Goal: Transaction & Acquisition: Purchase product/service

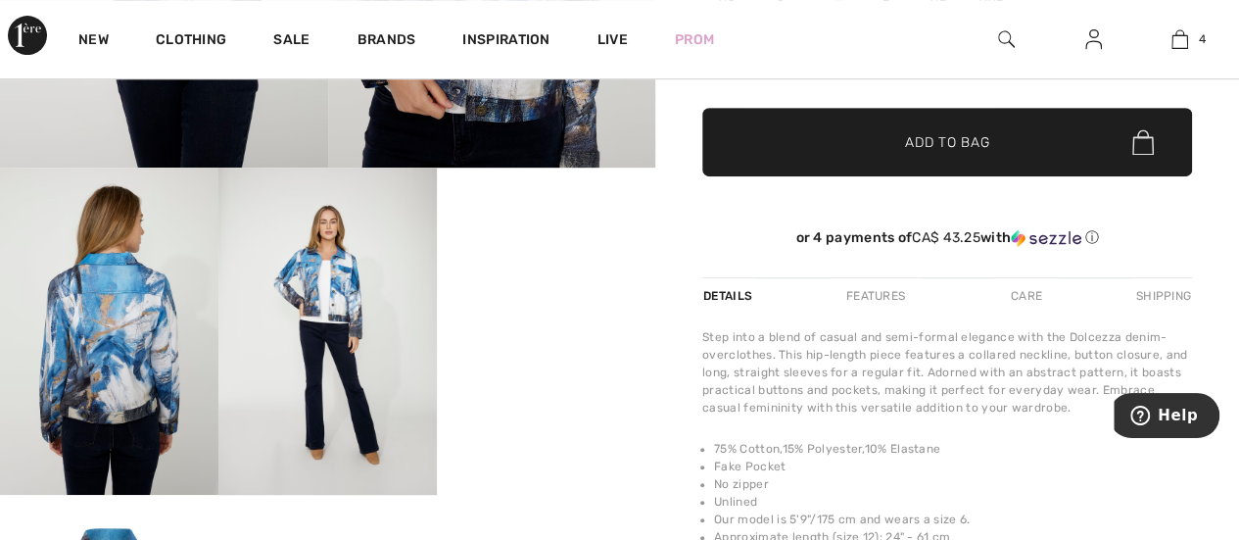
scroll to position [440, 0]
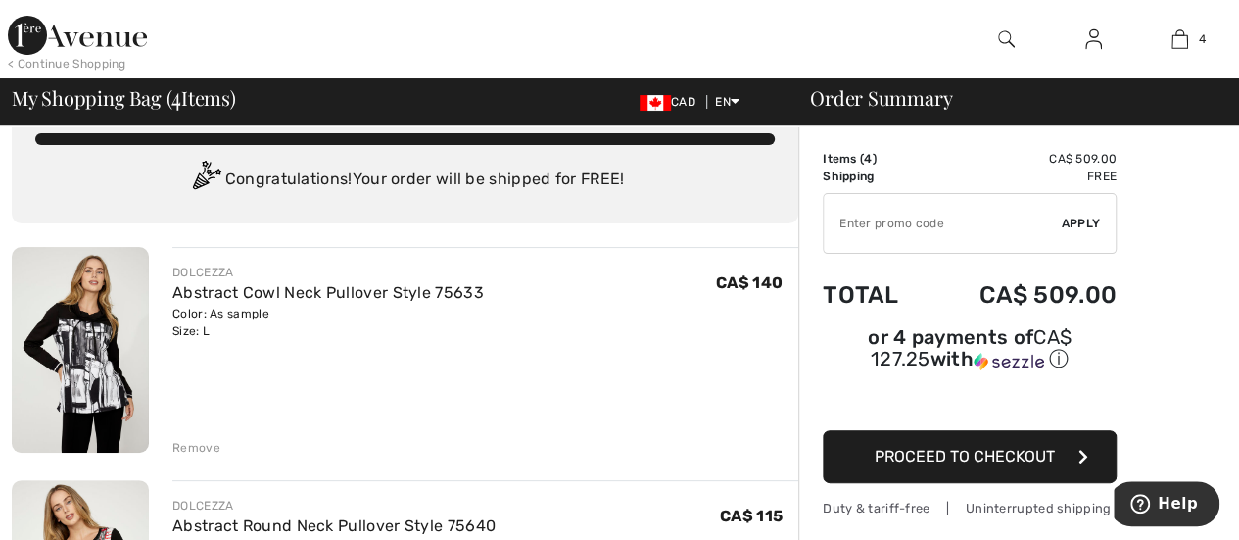
scroll to position [39, 0]
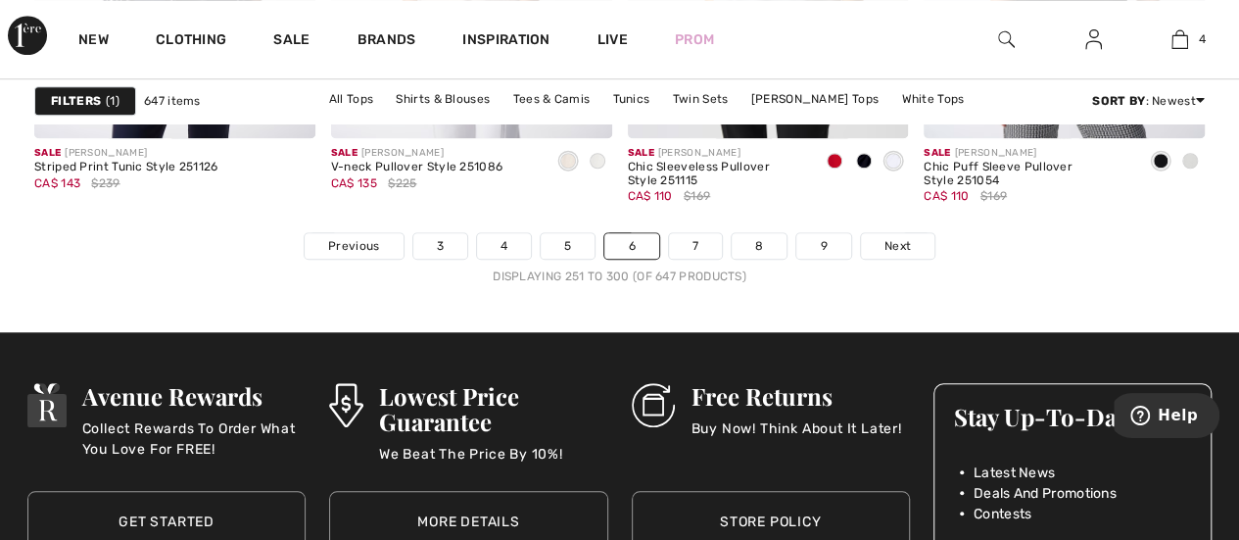
scroll to position [8131, 0]
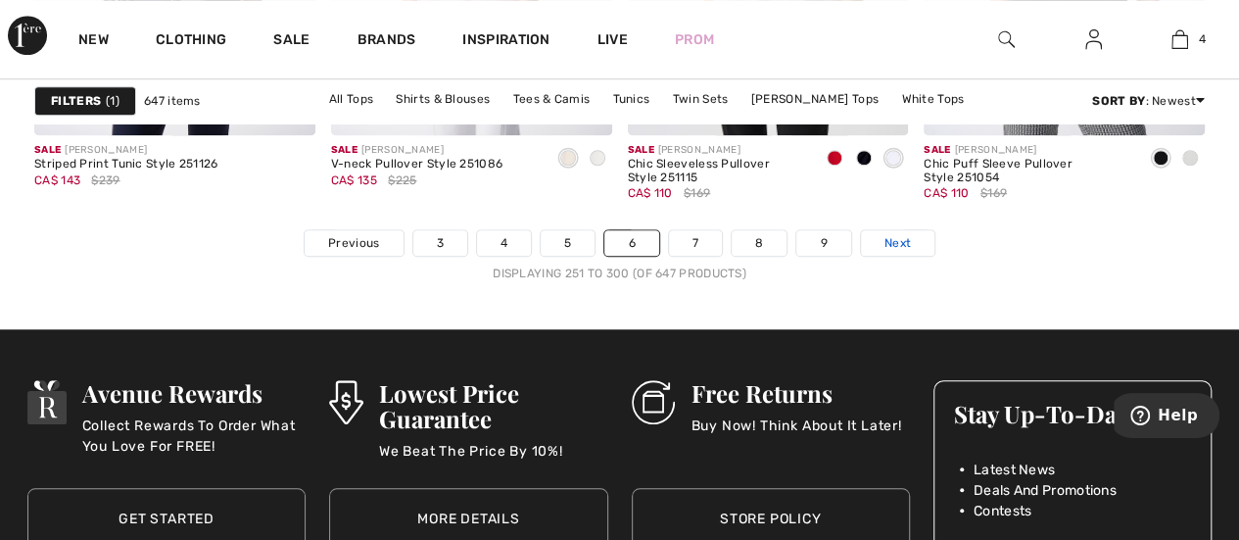
click at [897, 239] on span "Next" at bounding box center [897, 243] width 26 height 18
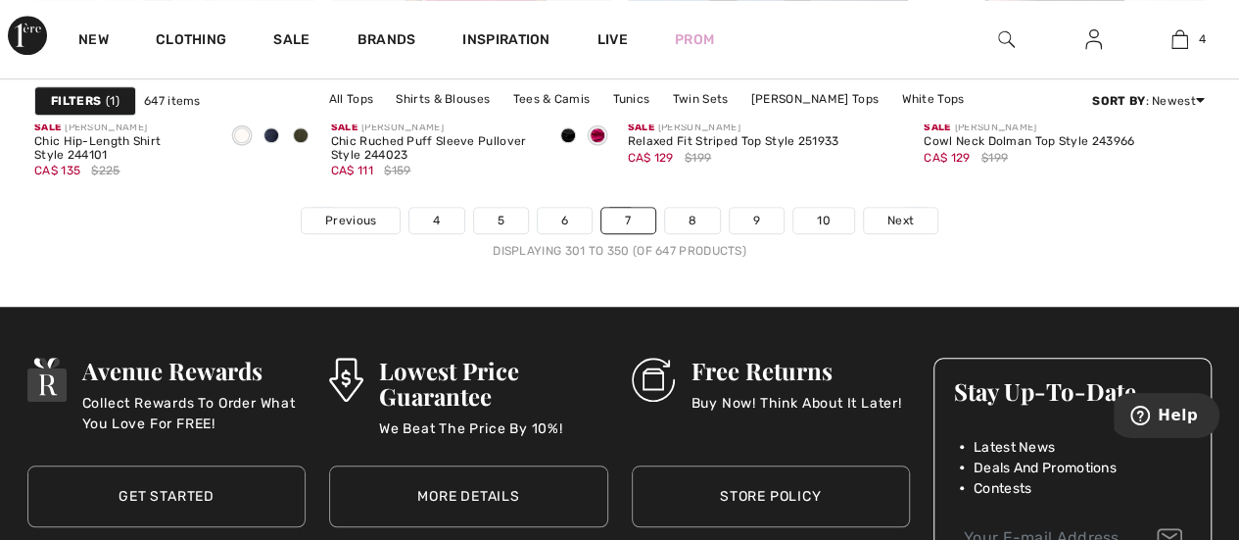
scroll to position [8133, 0]
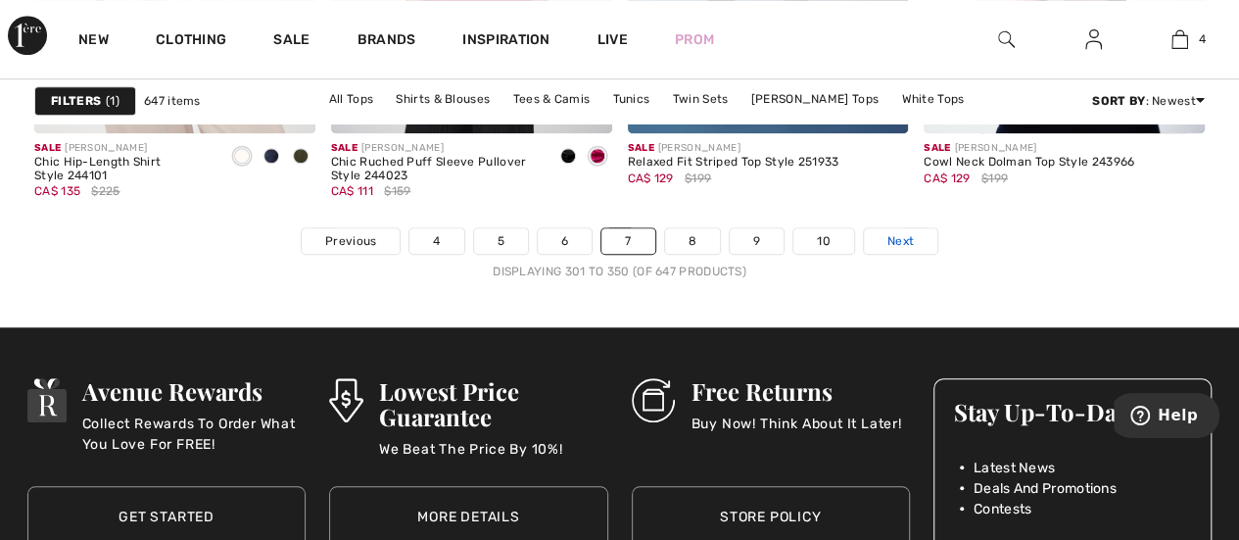
click at [899, 234] on span "Next" at bounding box center [900, 241] width 26 height 18
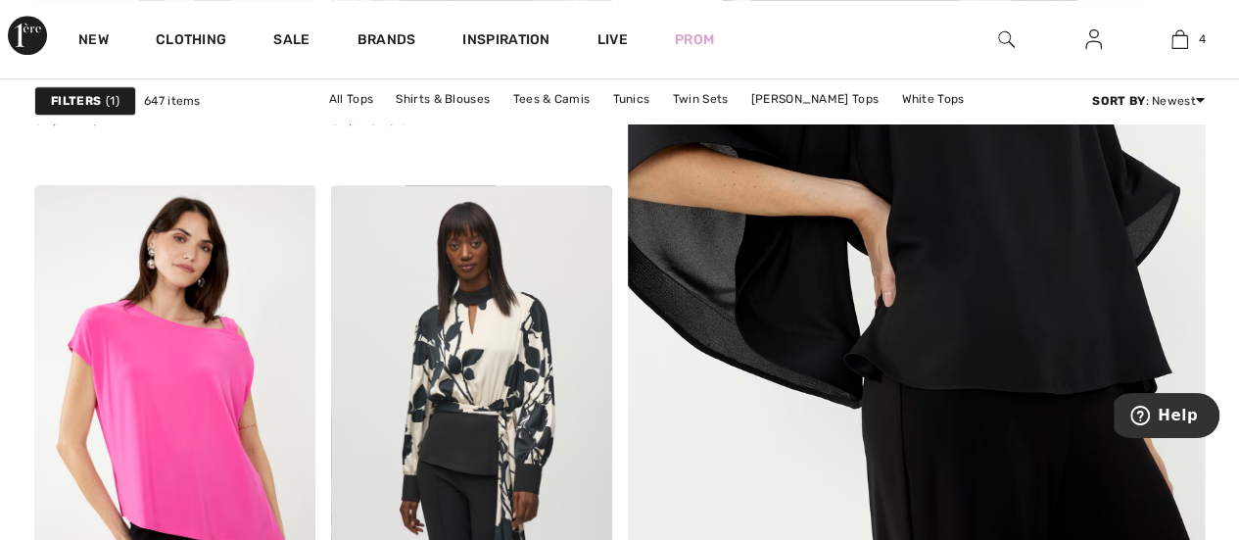
scroll to position [623, 0]
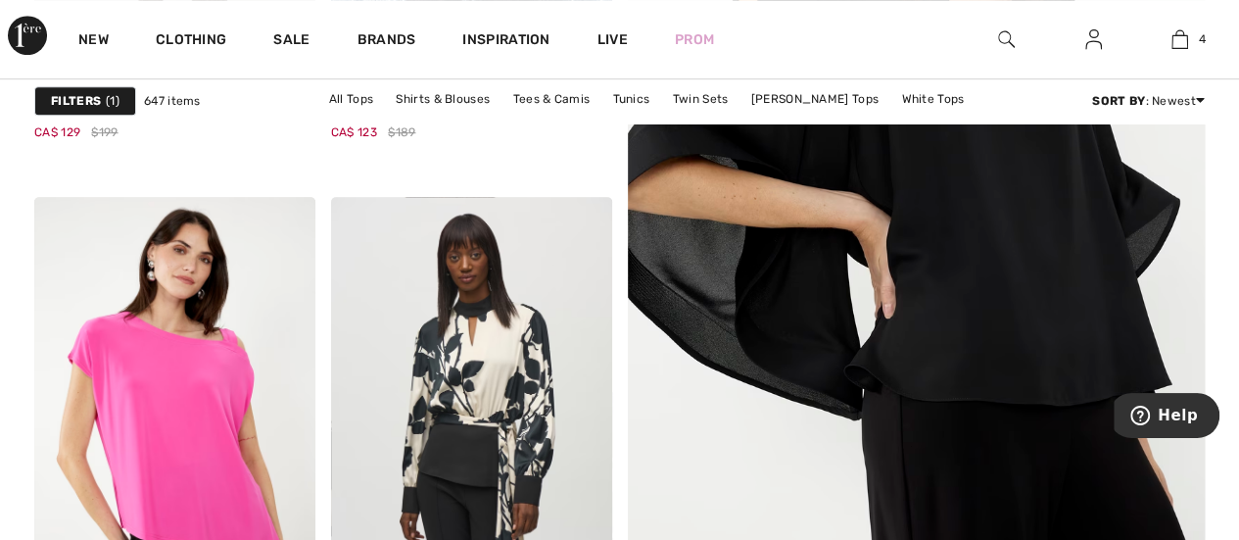
click at [1026, 278] on img at bounding box center [916, 185] width 692 height 1039
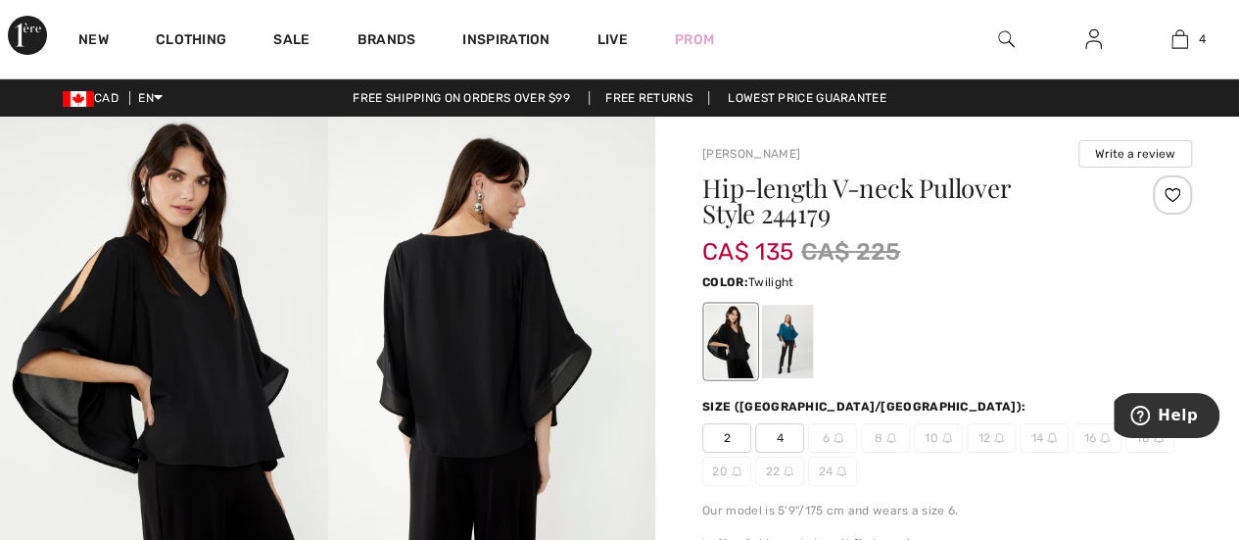
click at [776, 351] on div at bounding box center [787, 341] width 51 height 73
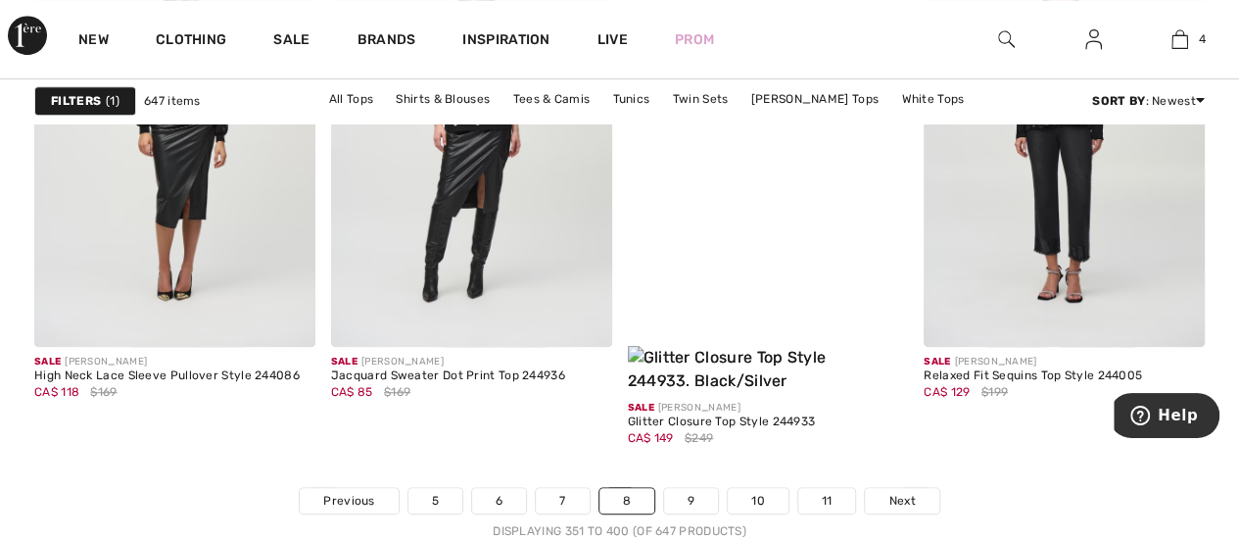
scroll to position [7930, 0]
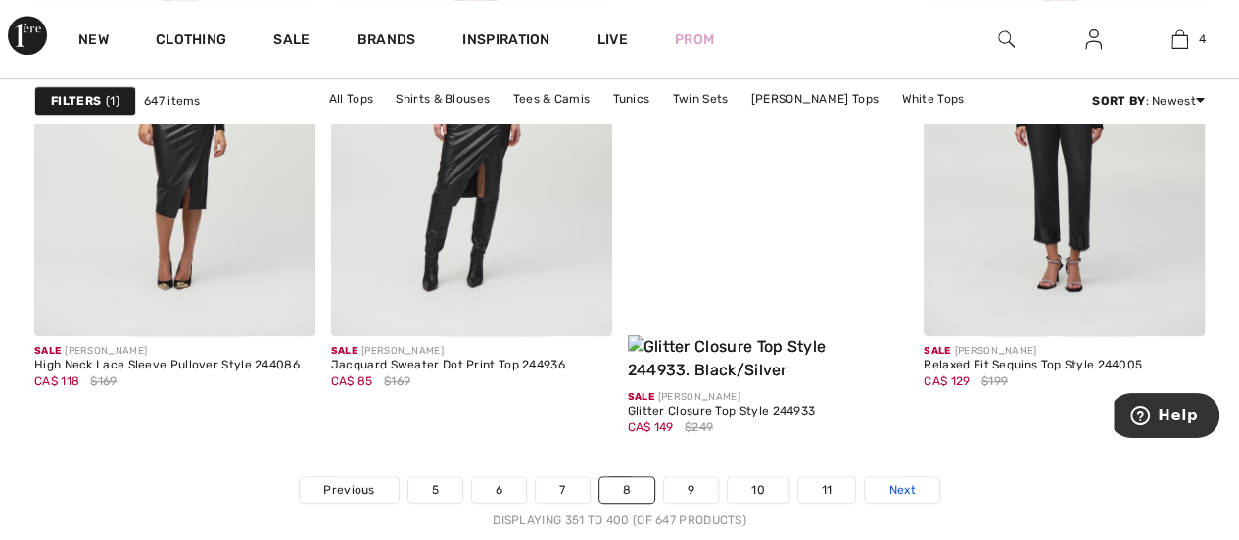
click at [903, 481] on span "Next" at bounding box center [901, 490] width 26 height 18
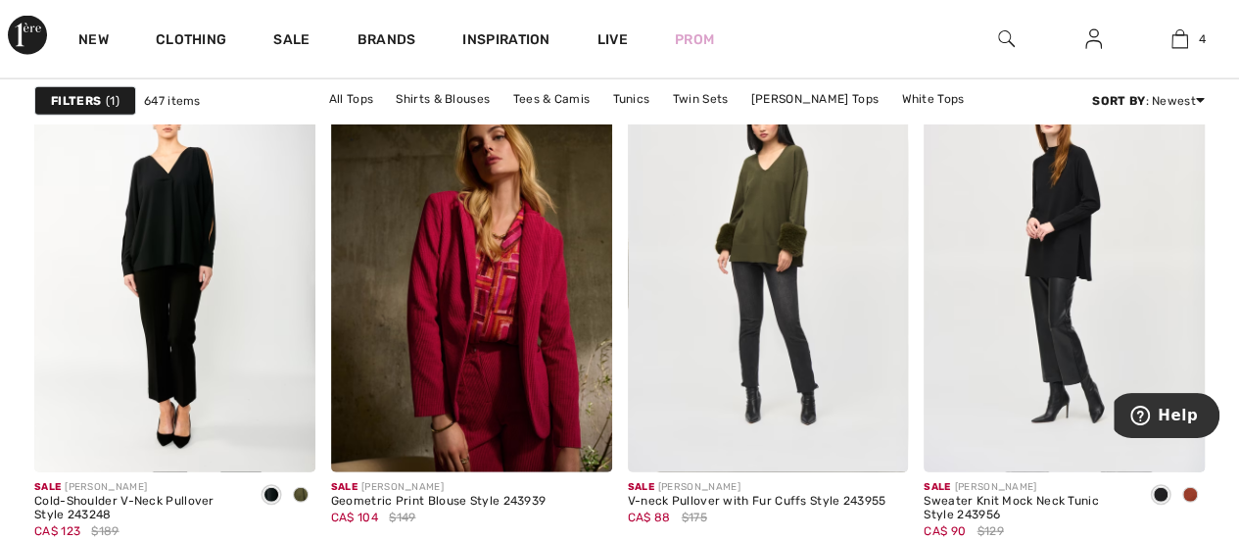
scroll to position [6001, 0]
click at [200, 198] on img at bounding box center [174, 260] width 281 height 421
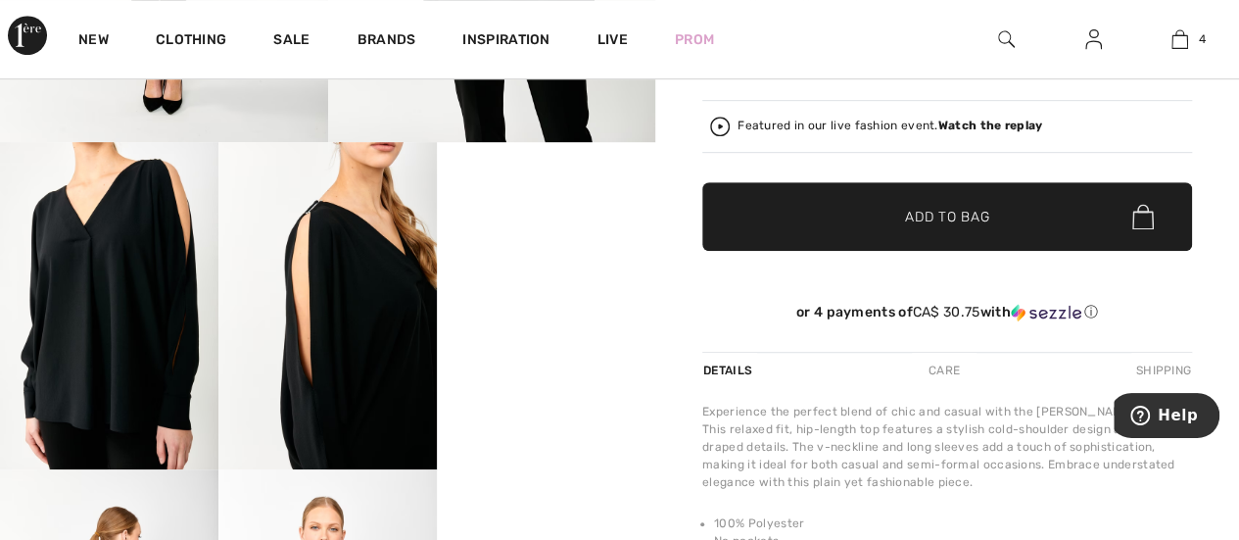
scroll to position [471, 0]
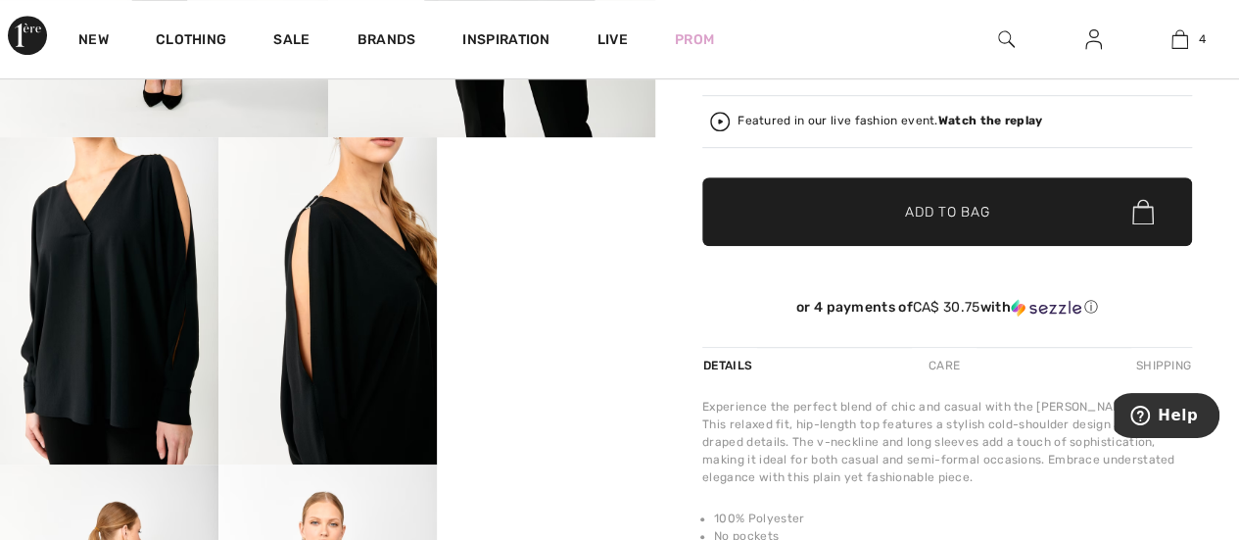
click at [588, 247] on video "Your browser does not support the video tag." at bounding box center [546, 192] width 218 height 110
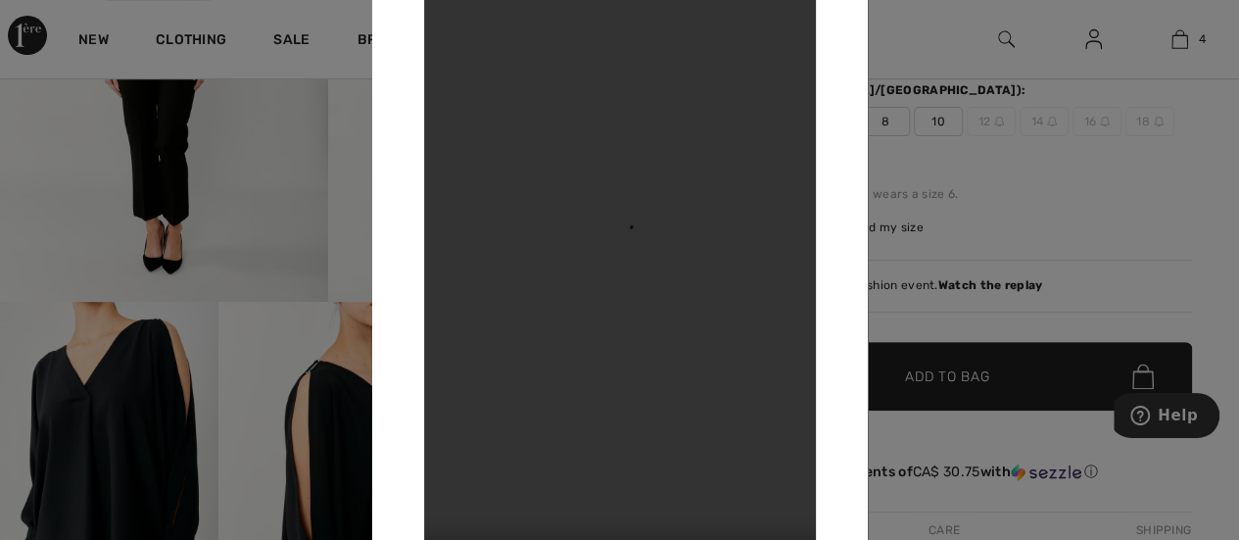
scroll to position [306, 0]
click at [1103, 210] on div at bounding box center [619, 270] width 1239 height 540
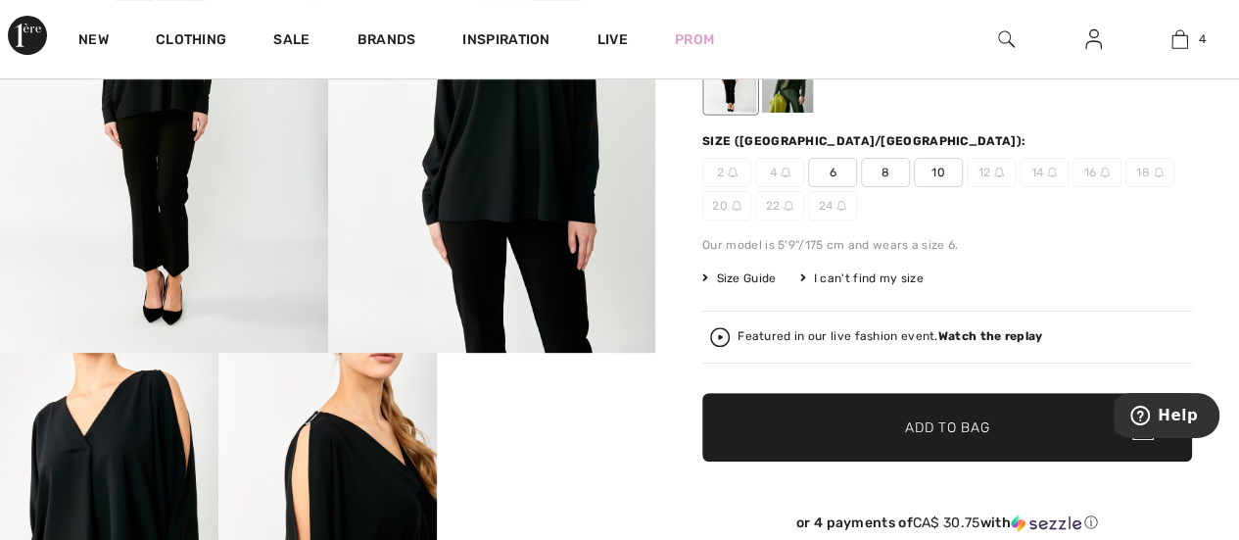
scroll to position [206, 0]
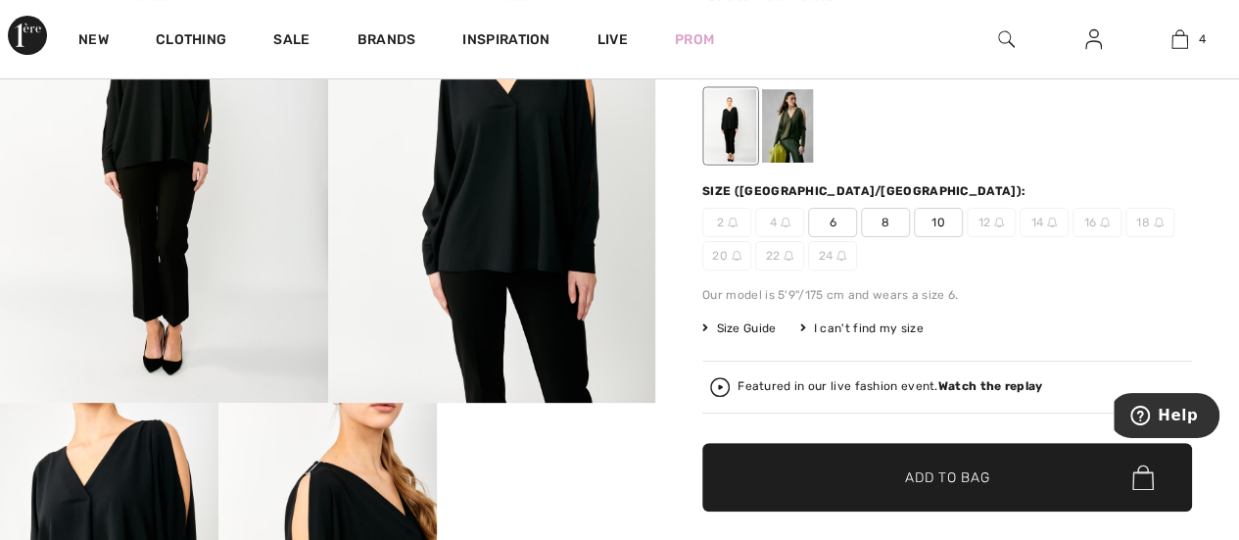
click at [792, 136] on div at bounding box center [787, 125] width 51 height 73
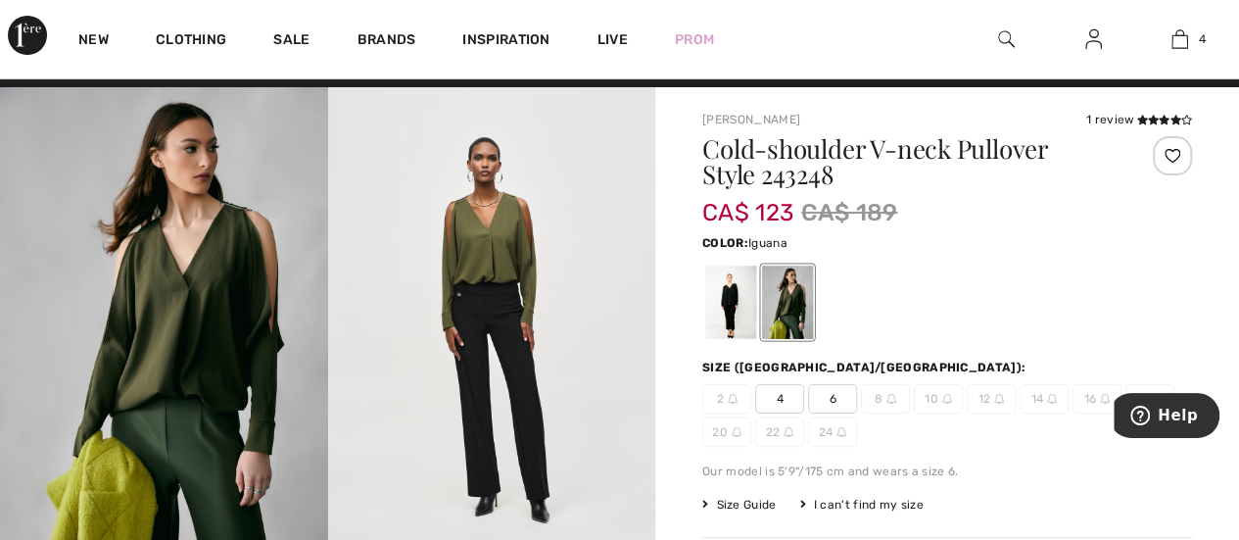
scroll to position [29, 0]
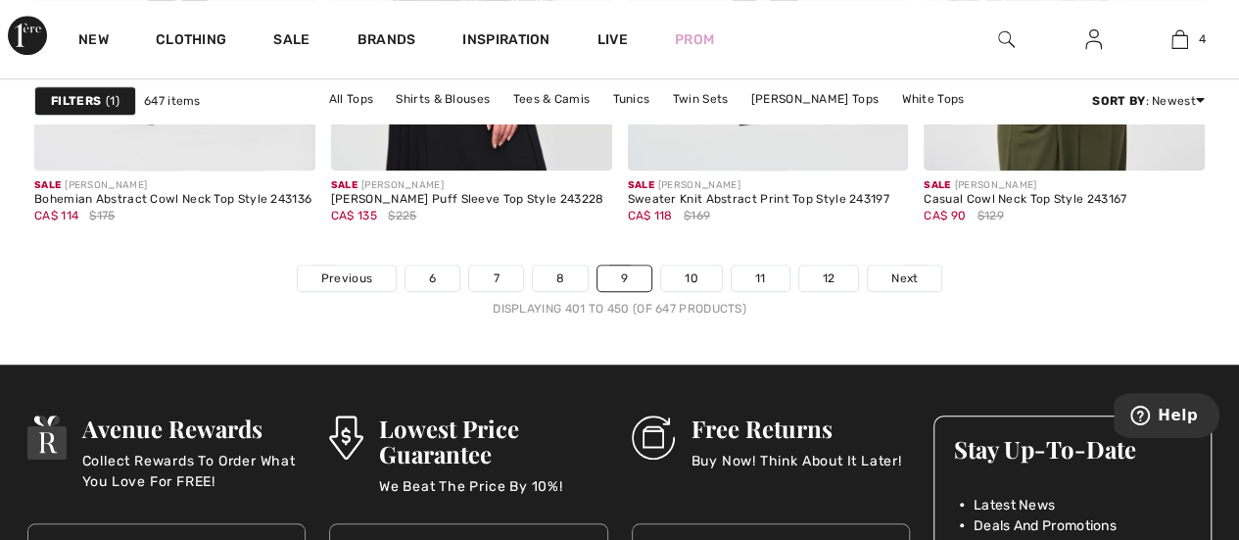
scroll to position [8098, 0]
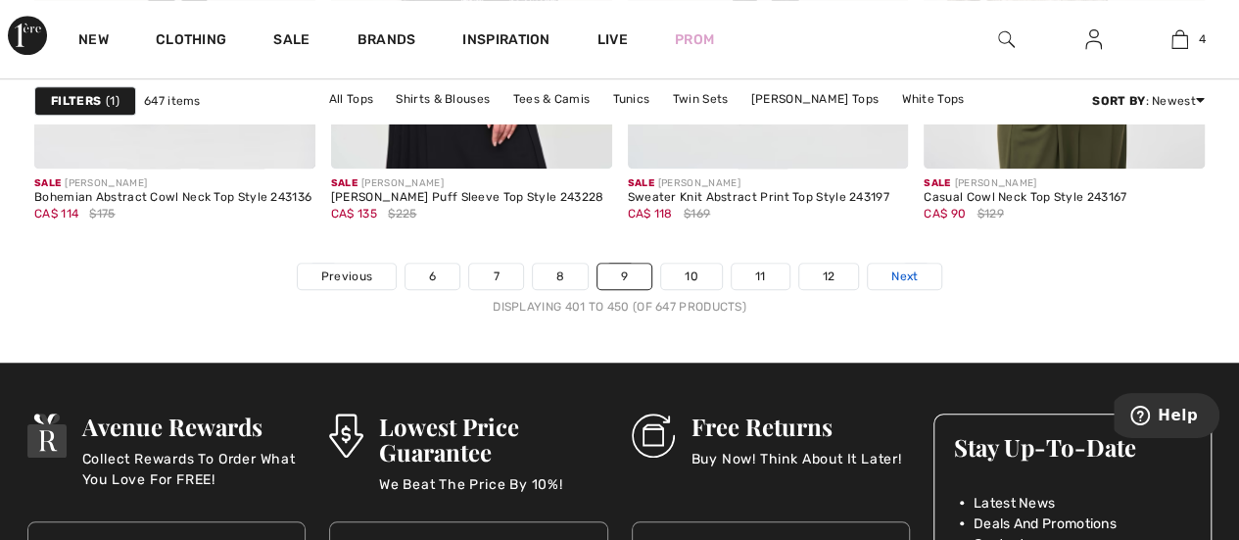
click at [901, 276] on span "Next" at bounding box center [904, 276] width 26 height 18
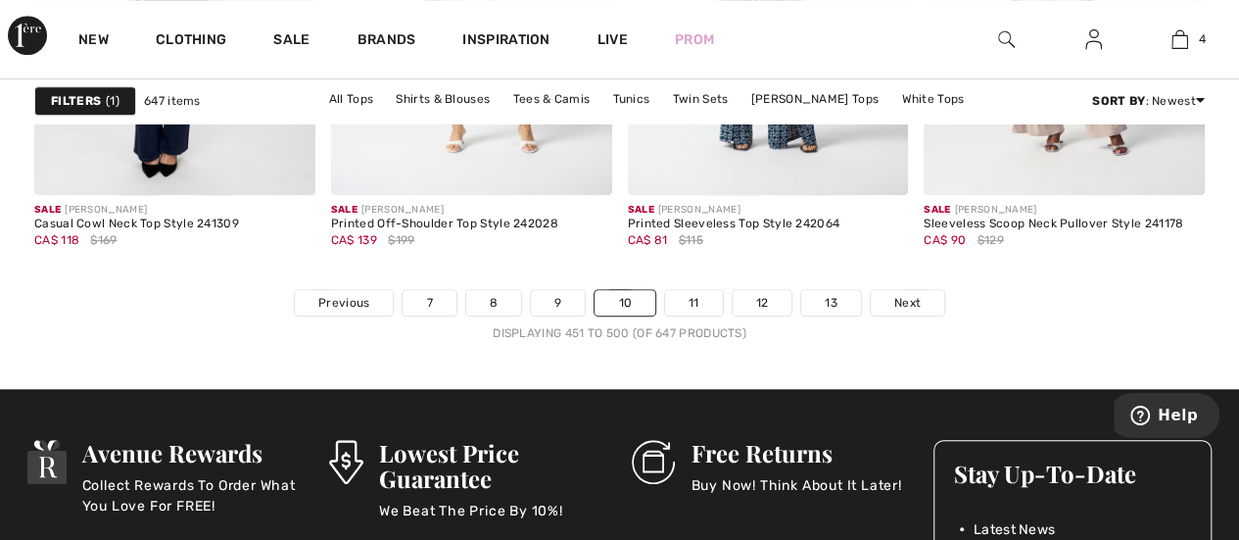
scroll to position [8049, 0]
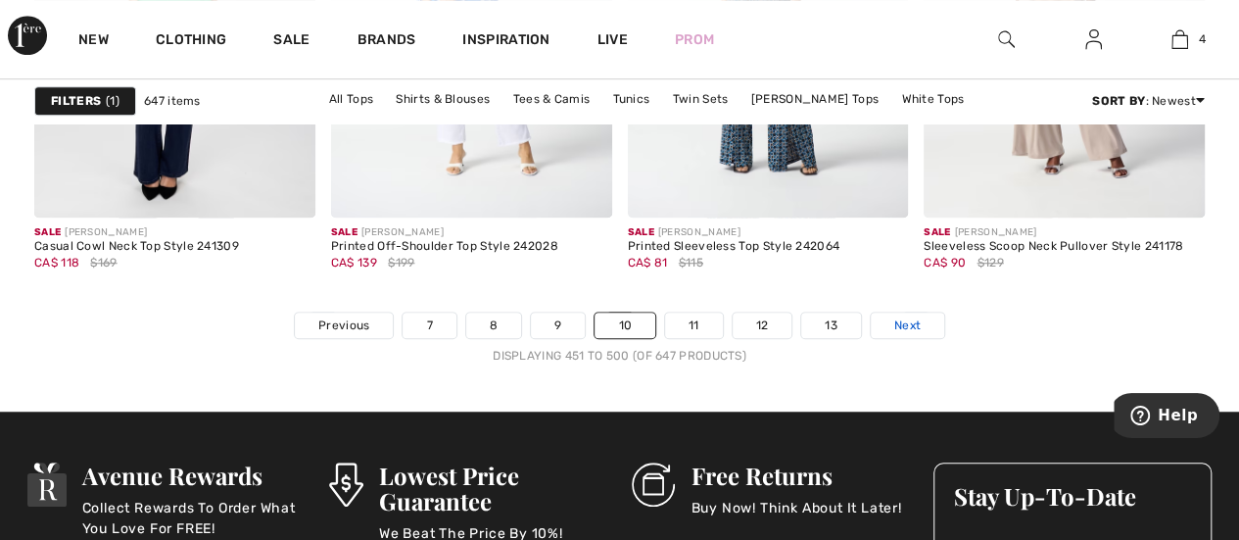
click at [909, 323] on span "Next" at bounding box center [907, 325] width 26 height 18
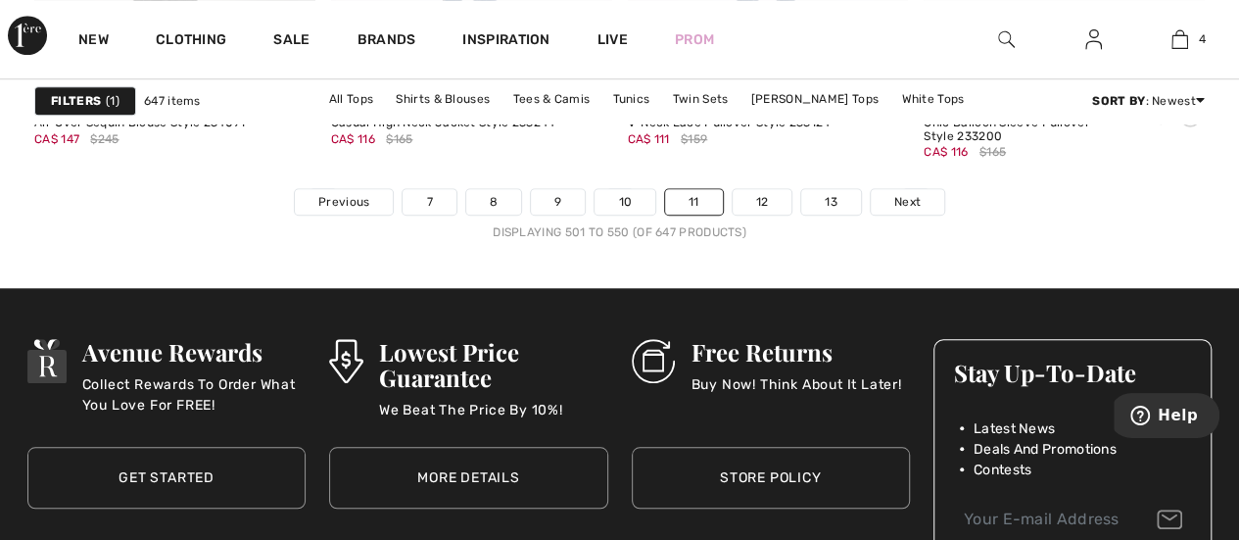
scroll to position [8184, 0]
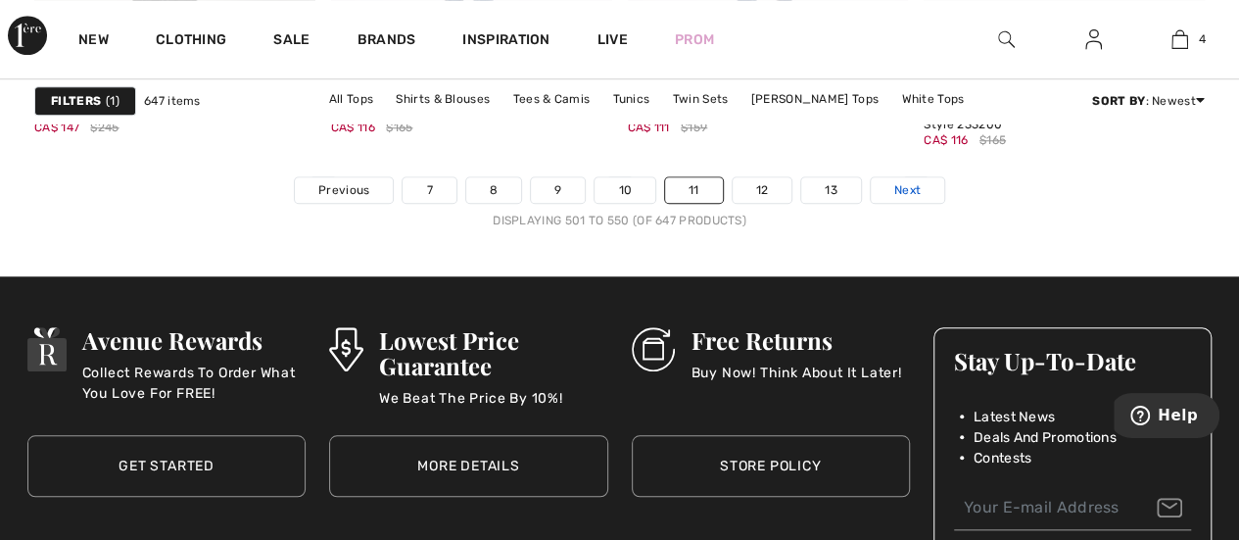
click at [917, 188] on span "Next" at bounding box center [907, 190] width 26 height 18
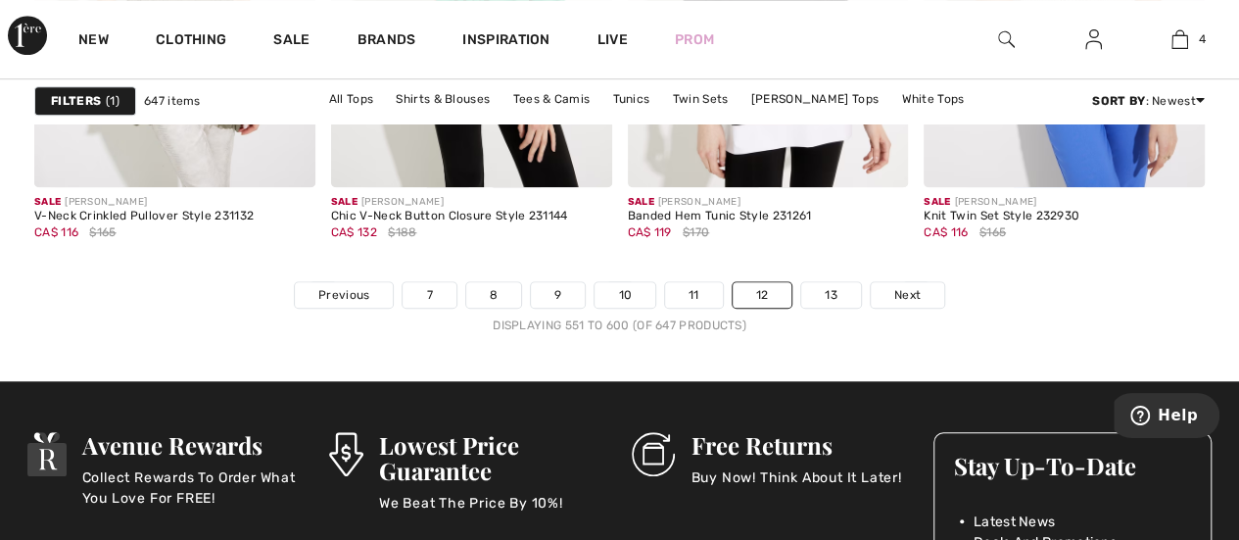
scroll to position [8080, 0]
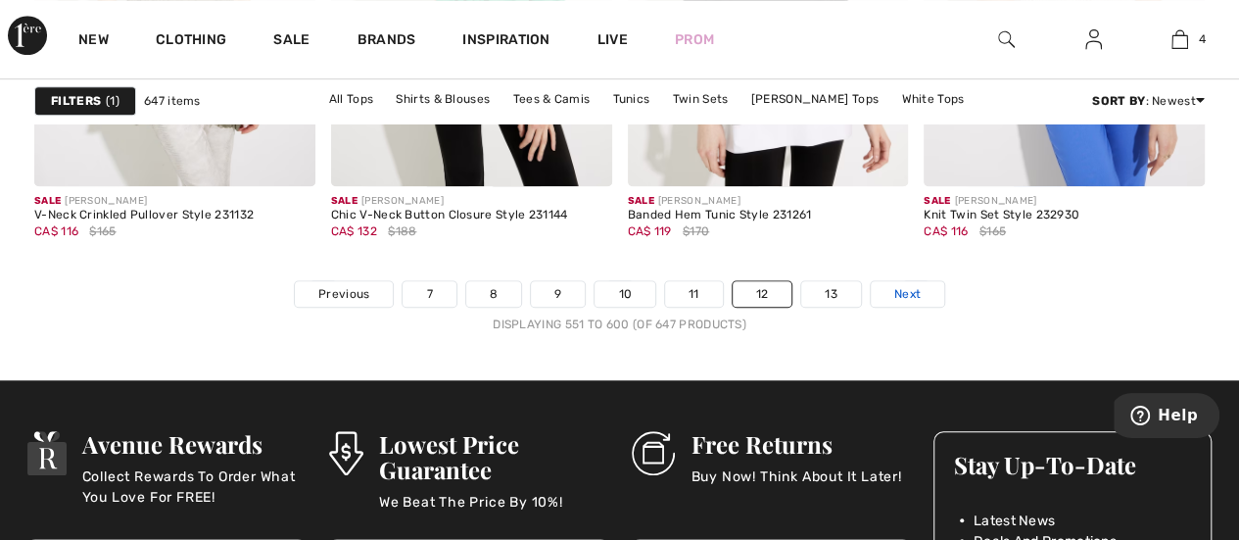
click at [924, 294] on link "Next" at bounding box center [906, 293] width 73 height 25
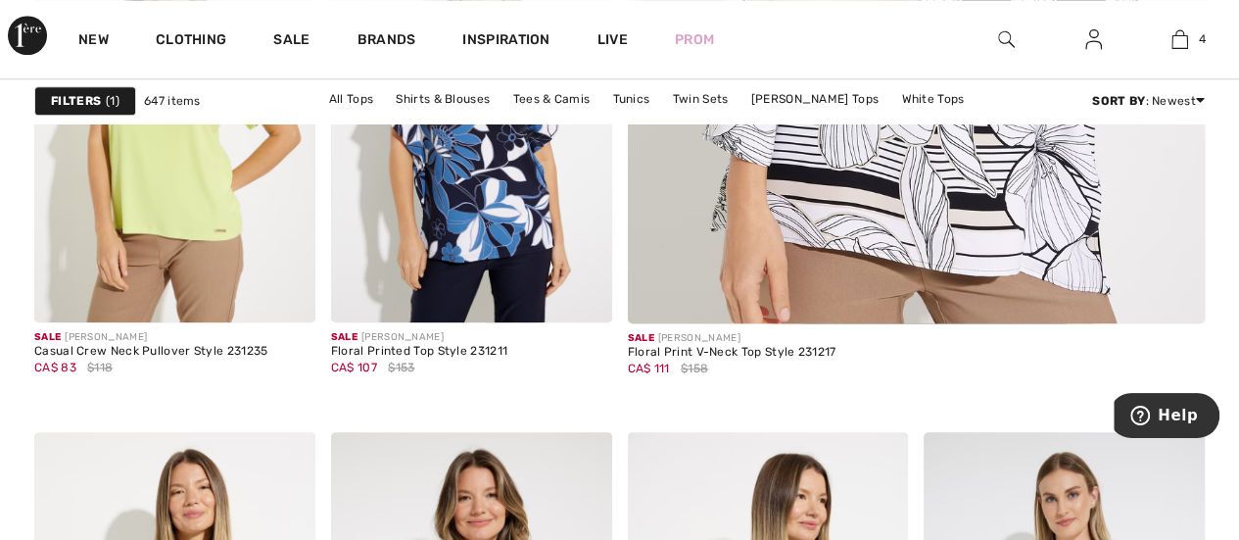
scroll to position [914, 0]
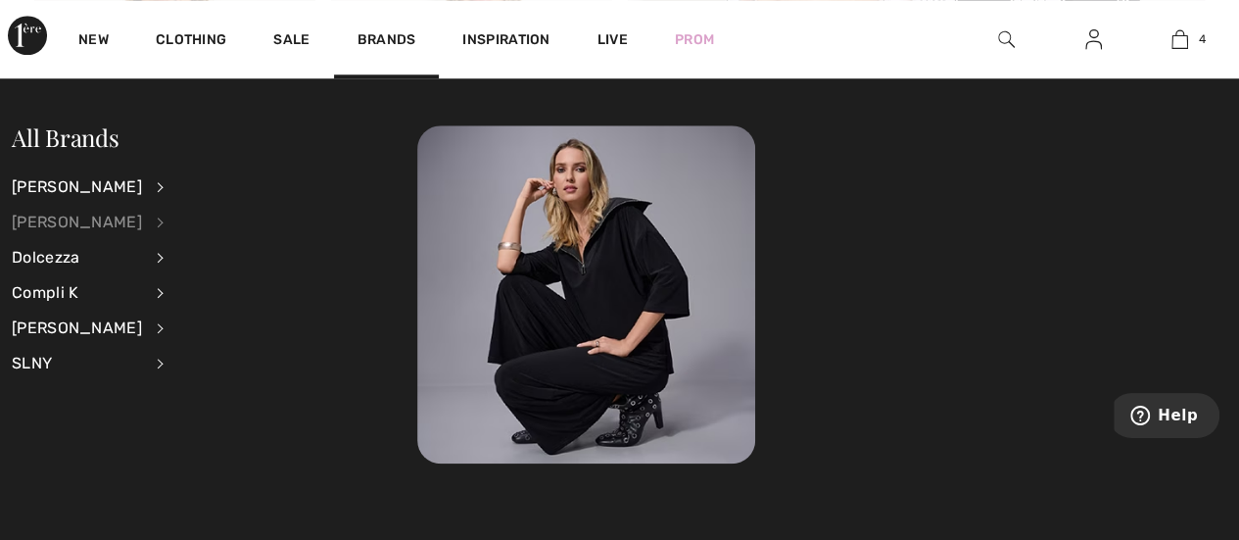
click at [90, 216] on div "[PERSON_NAME]" at bounding box center [77, 222] width 130 height 35
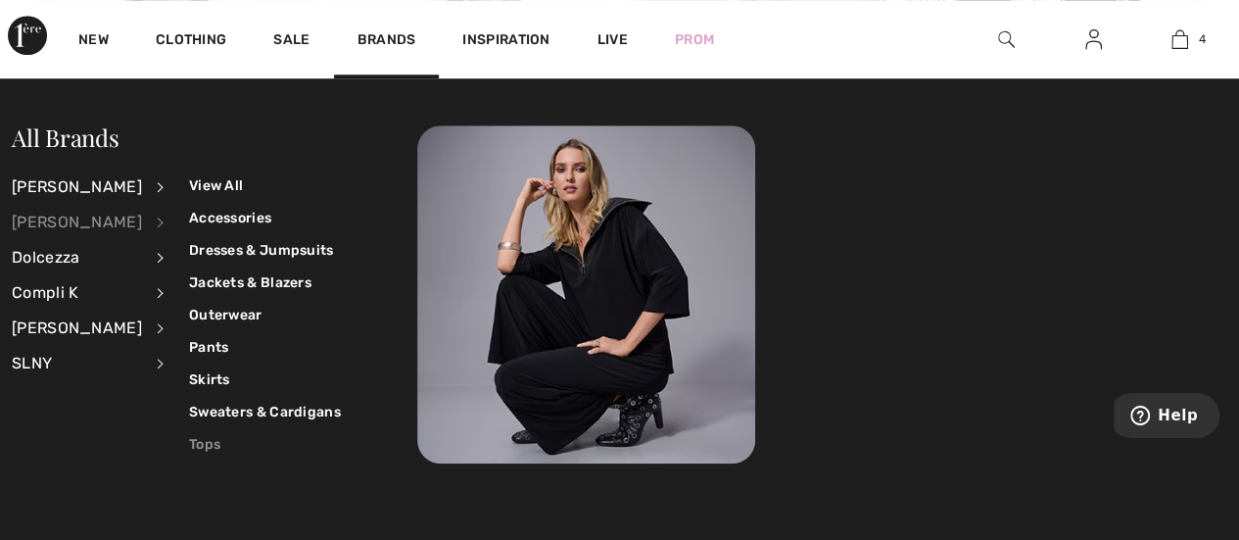
click at [196, 444] on link "Tops" at bounding box center [265, 444] width 152 height 32
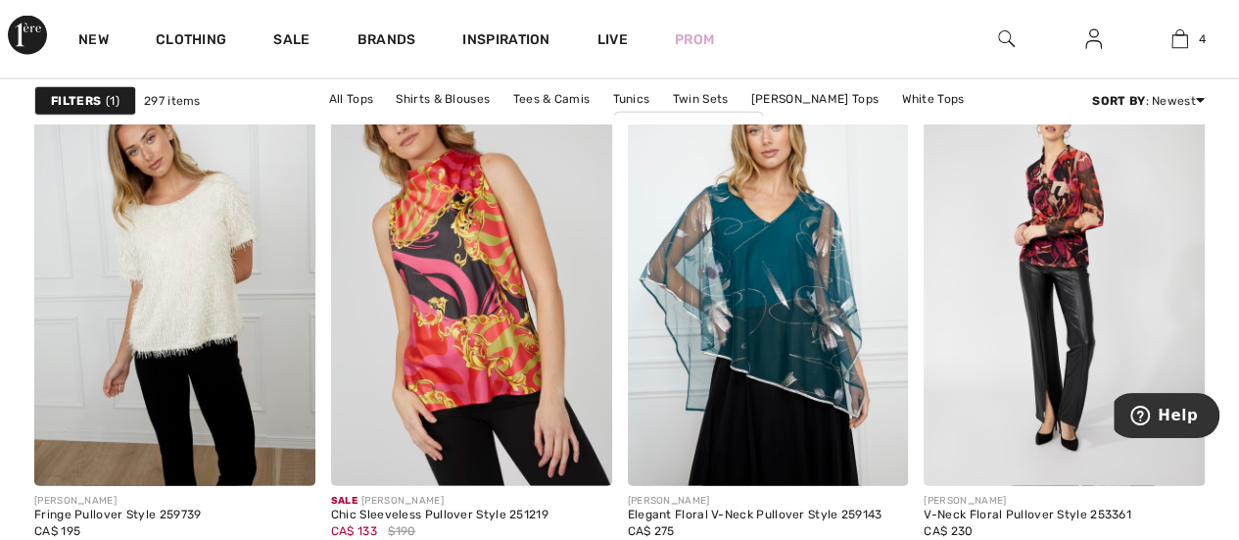
scroll to position [5986, 0]
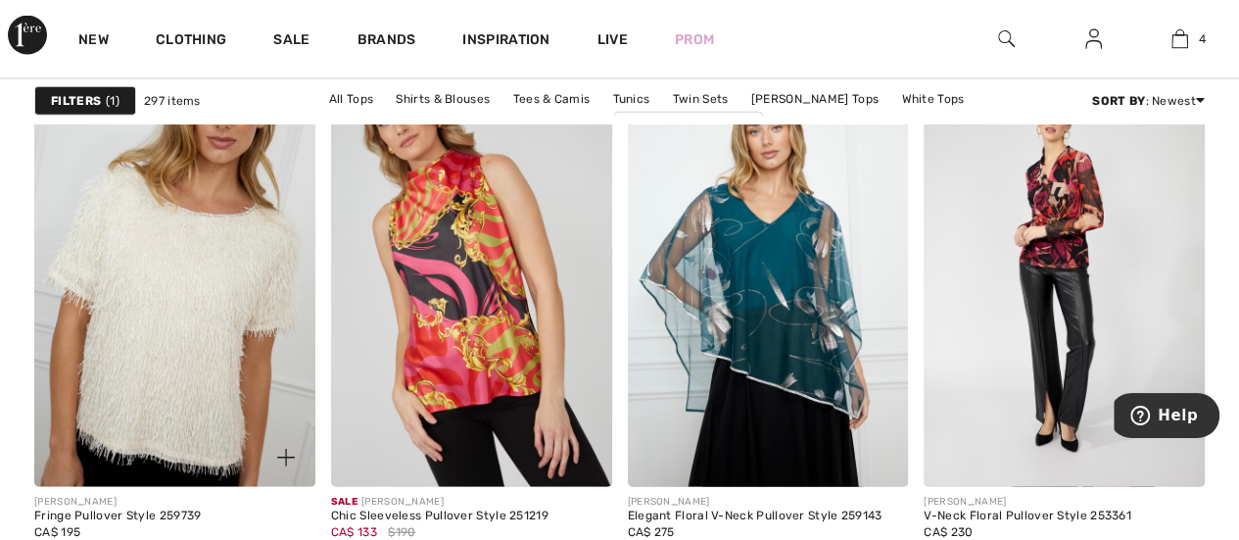
click at [182, 337] on img at bounding box center [174, 276] width 281 height 421
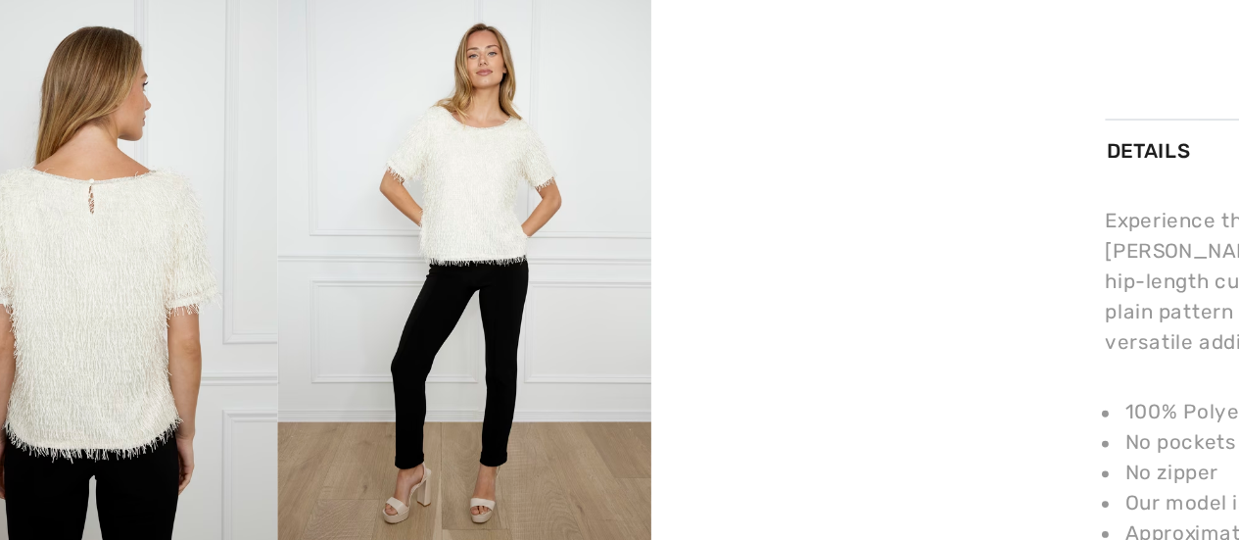
scroll to position [459, 0]
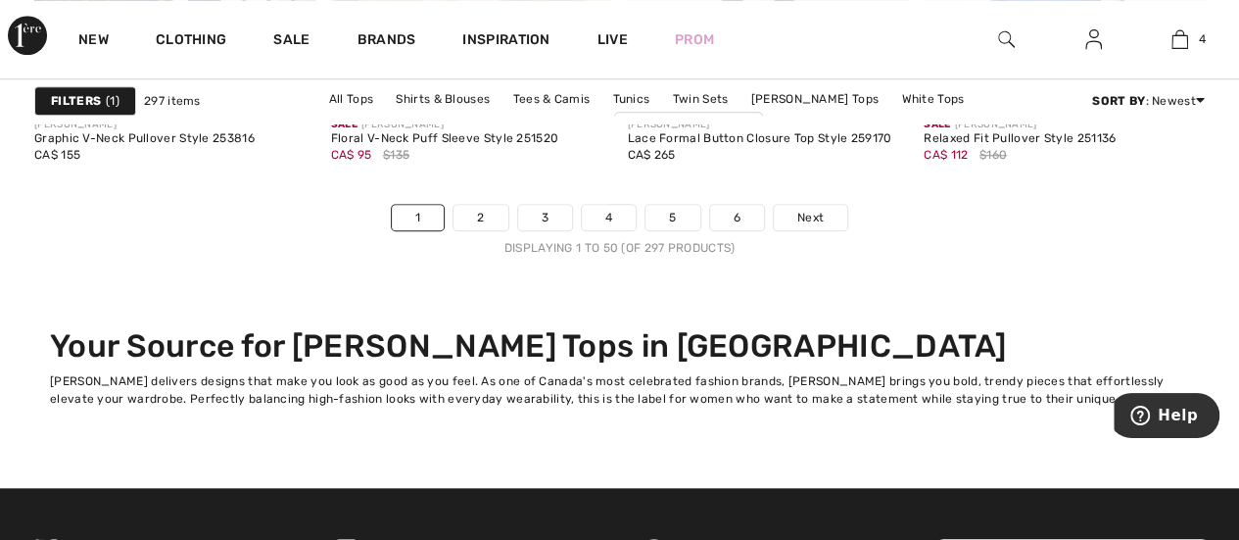
scroll to position [8154, 0]
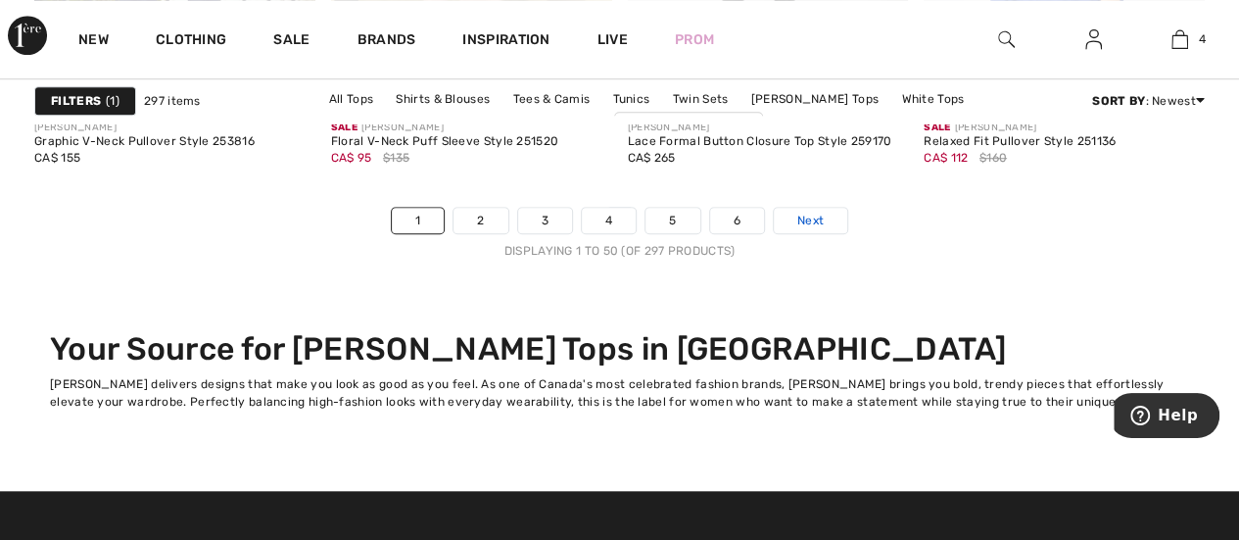
click at [827, 212] on link "Next" at bounding box center [810, 220] width 73 height 25
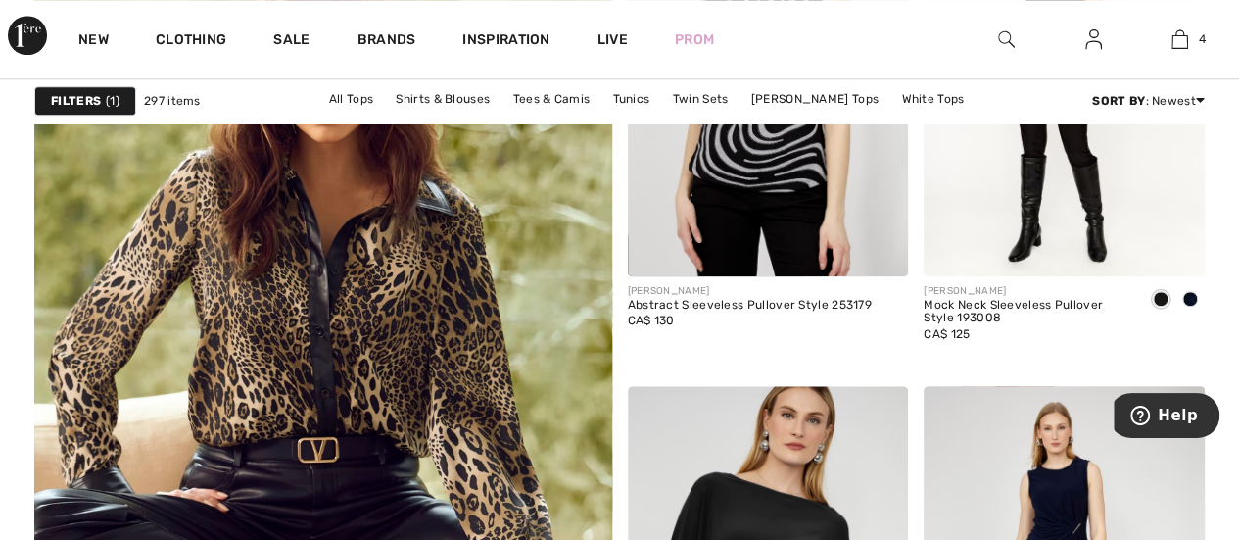
scroll to position [4604, 0]
click at [386, 286] on img at bounding box center [322, 374] width 692 height 1039
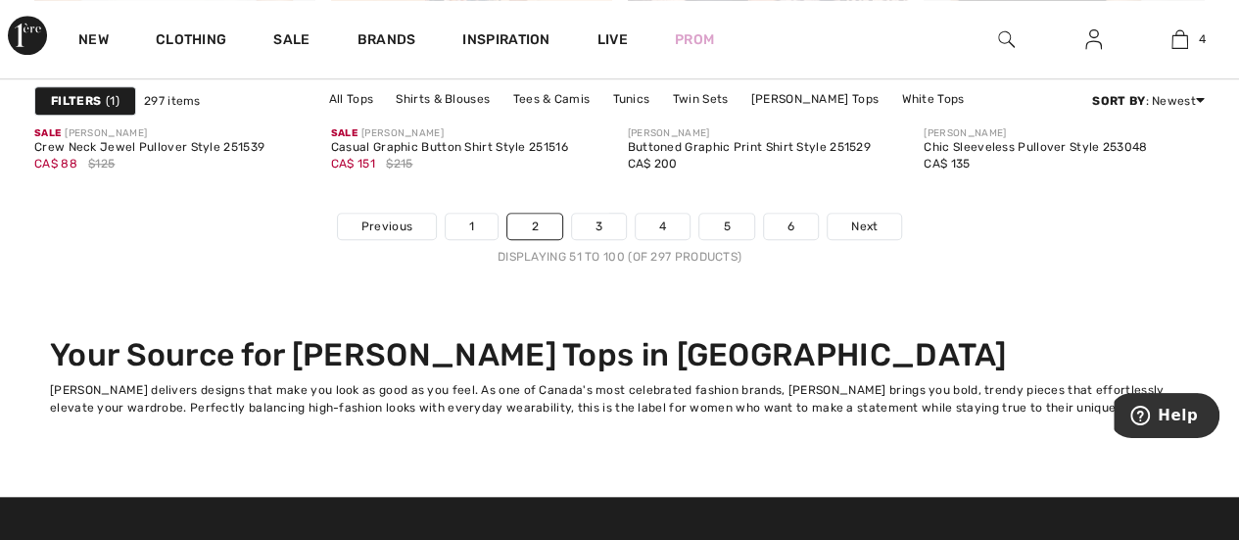
scroll to position [8123, 0]
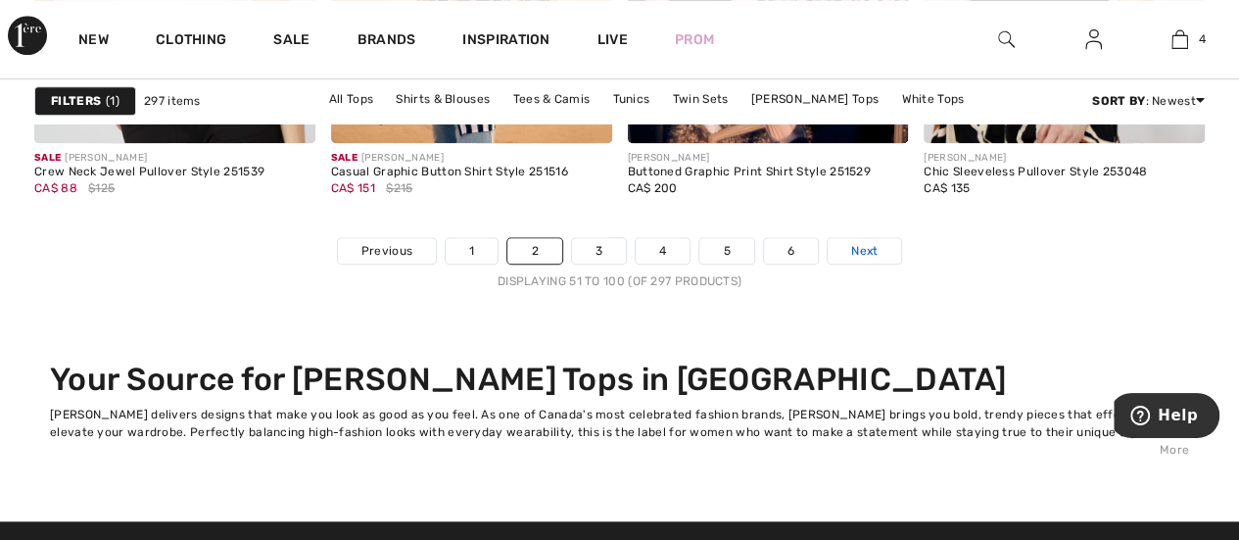
click at [870, 251] on span "Next" at bounding box center [864, 251] width 26 height 18
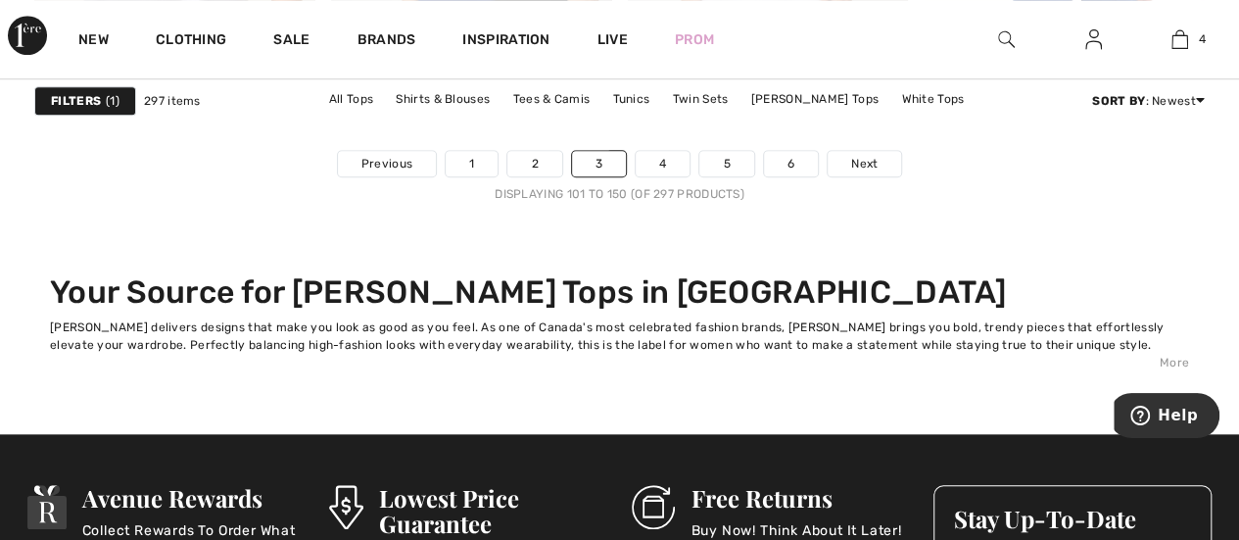
scroll to position [8207, 0]
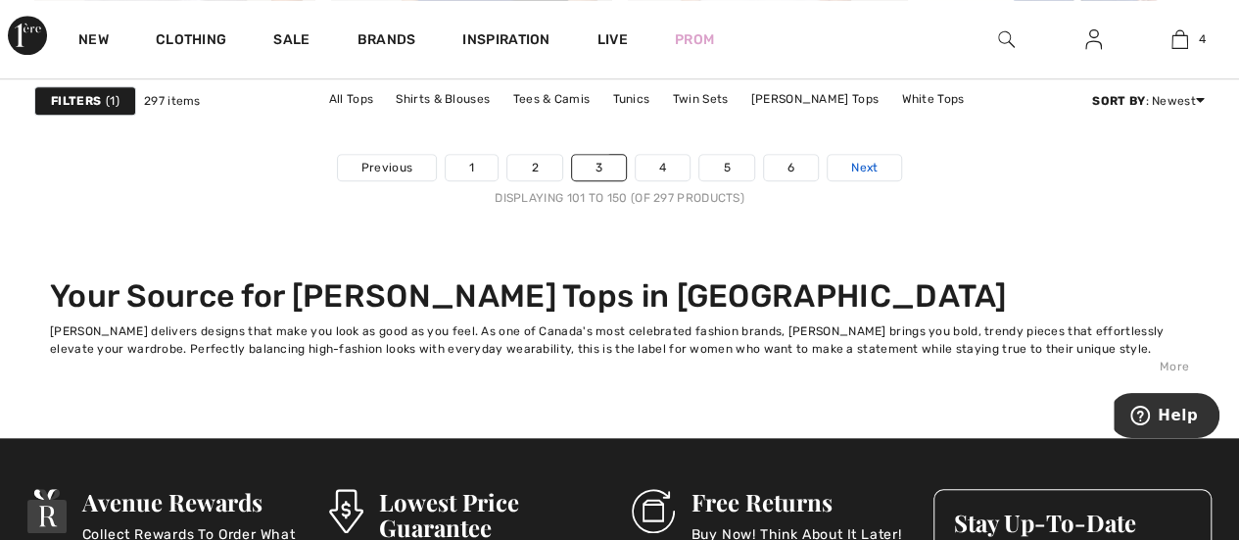
click at [866, 167] on span "Next" at bounding box center [864, 168] width 26 height 18
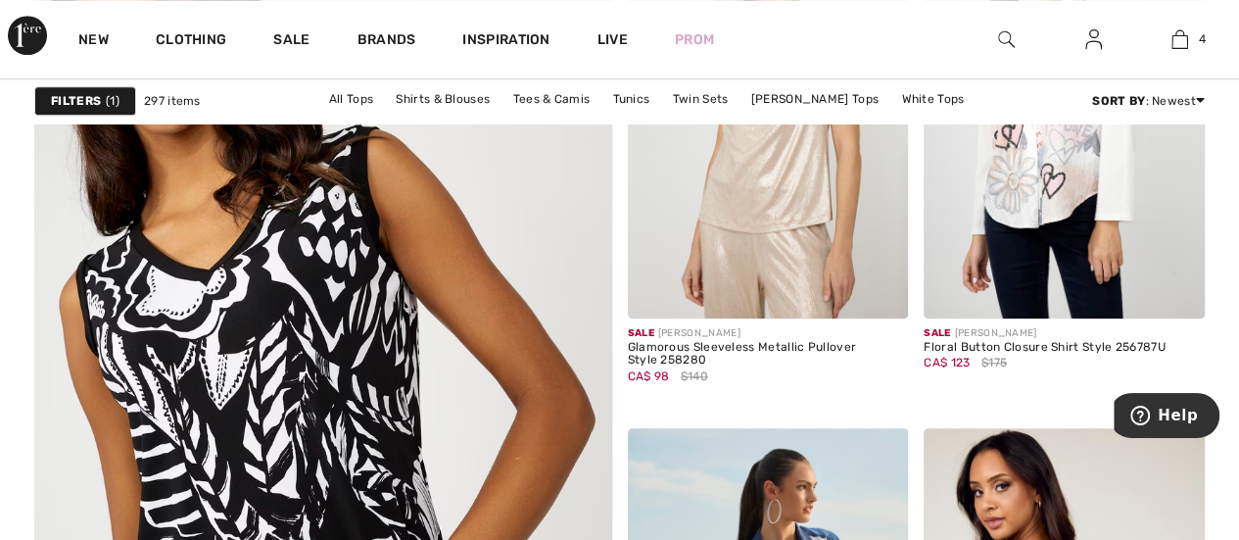
scroll to position [4556, 0]
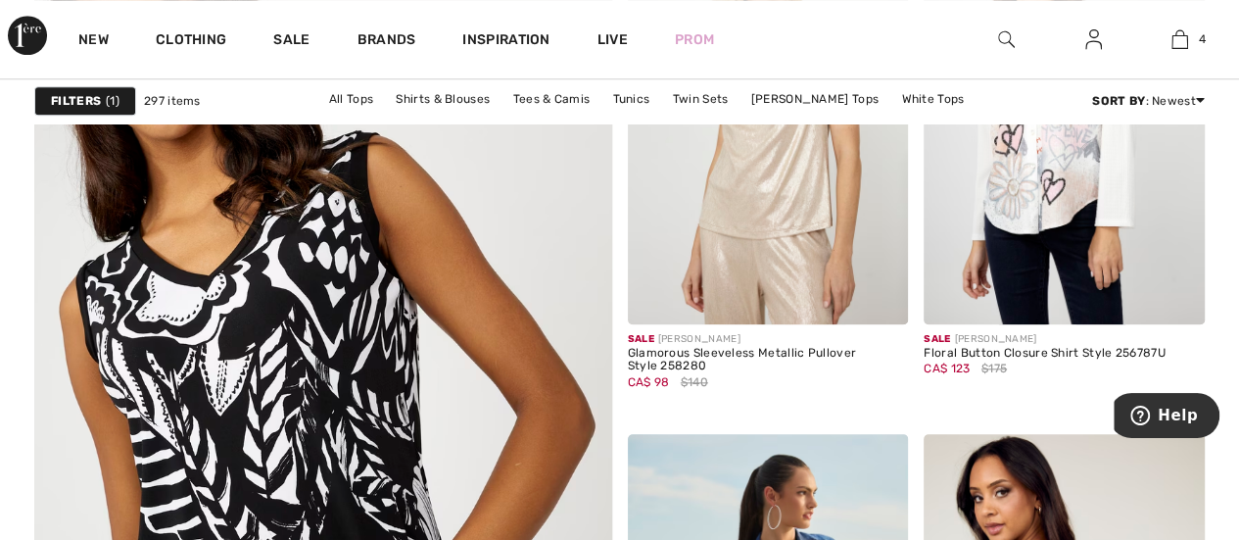
click at [413, 308] on img at bounding box center [322, 422] width 692 height 1039
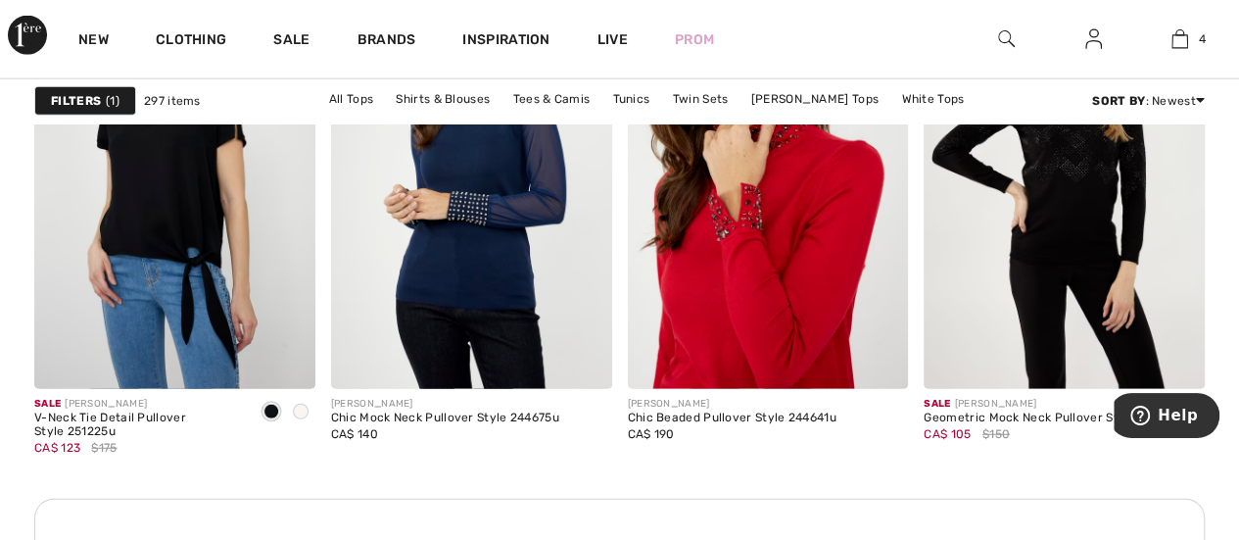
scroll to position [6073, 0]
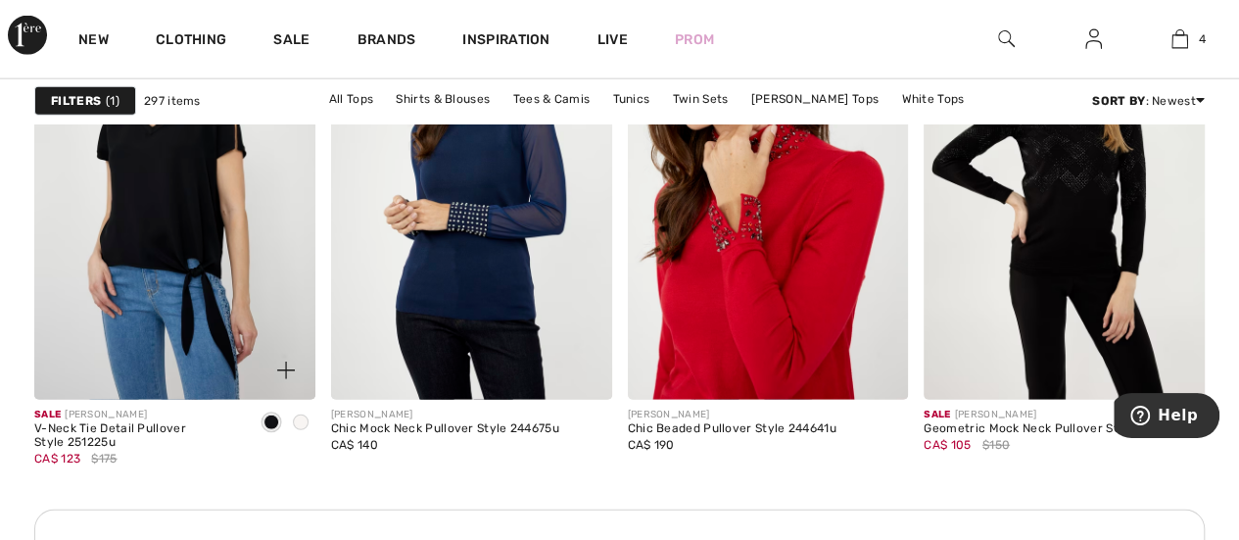
click at [144, 283] on img at bounding box center [174, 188] width 281 height 421
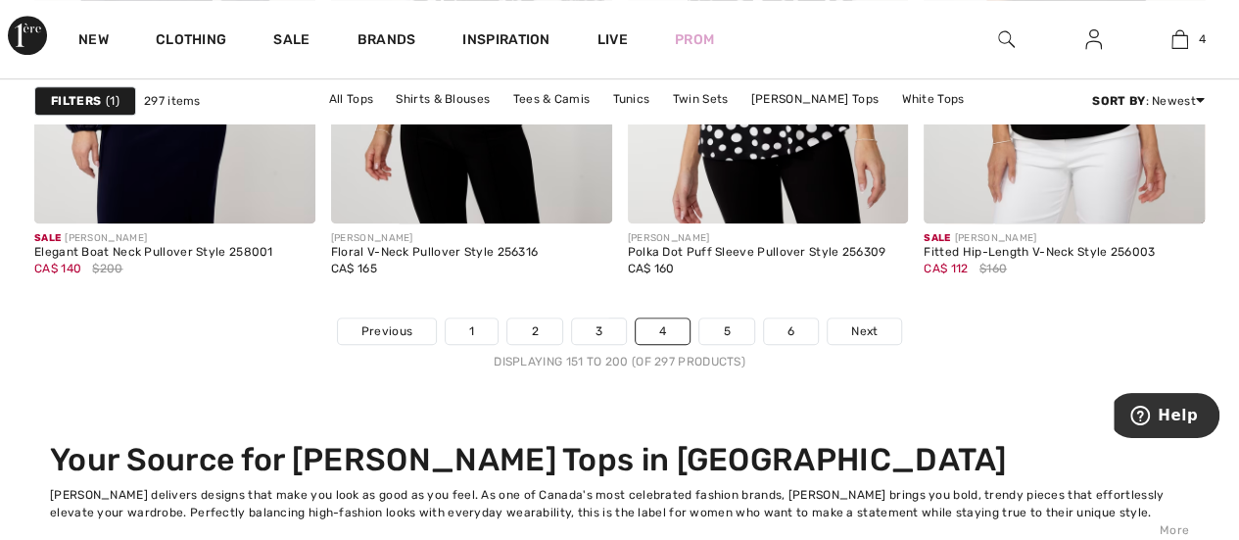
scroll to position [8062, 0]
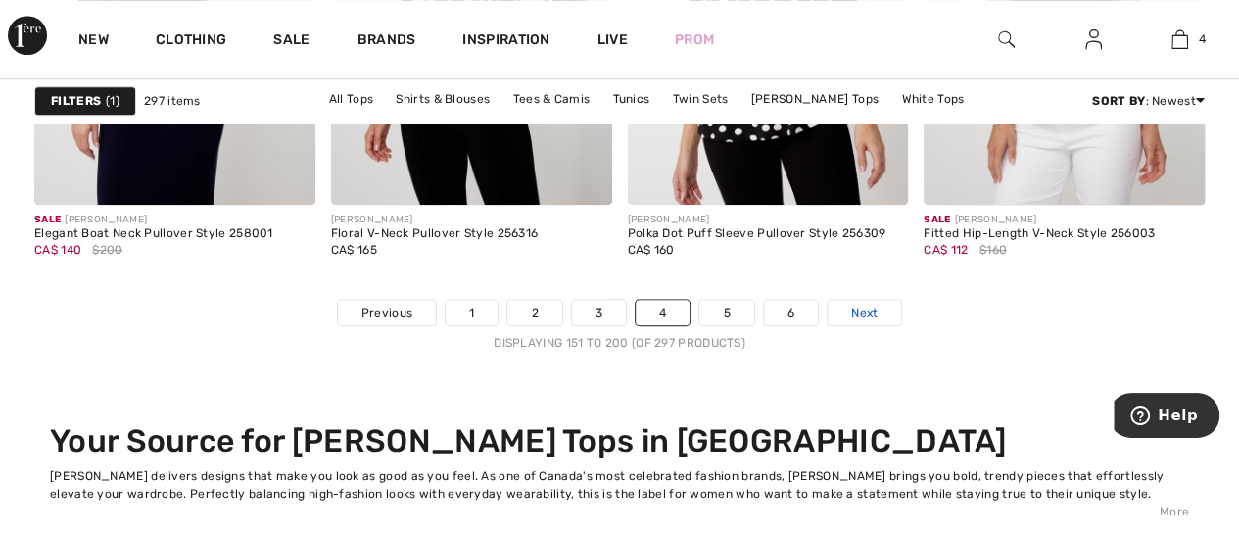
click at [863, 304] on span "Next" at bounding box center [864, 313] width 26 height 18
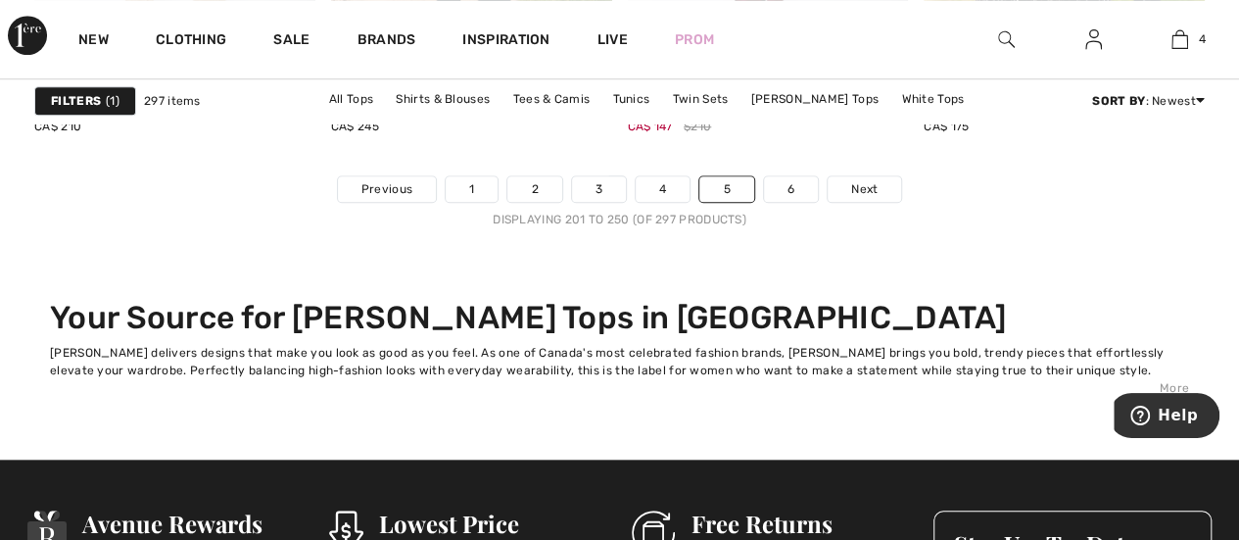
scroll to position [8209, 0]
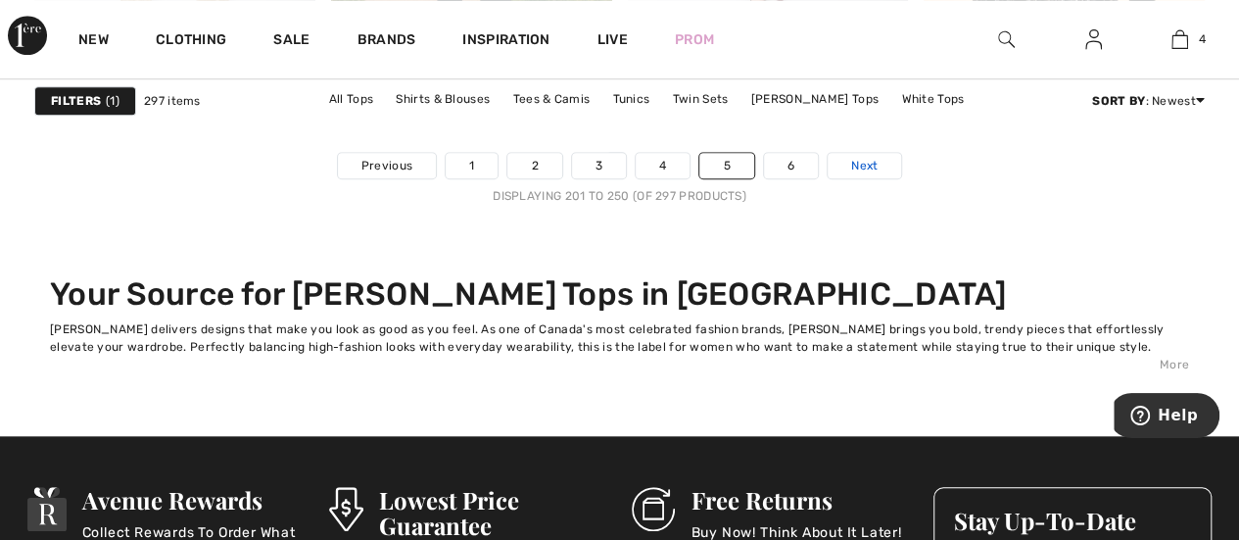
click at [864, 161] on span "Next" at bounding box center [864, 166] width 26 height 18
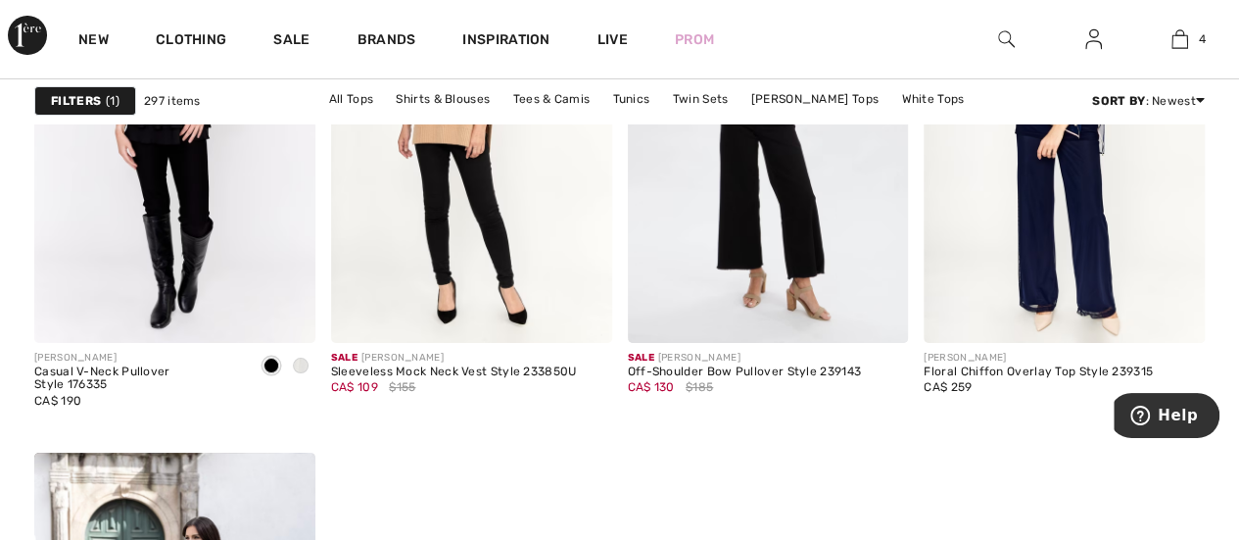
scroll to position [7387, 0]
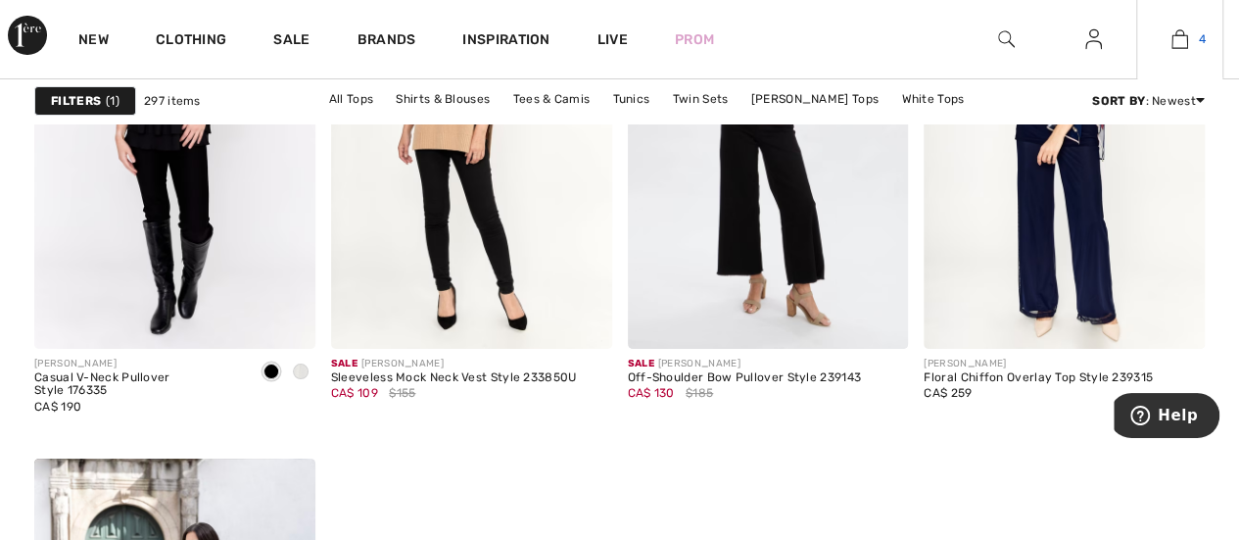
click at [1179, 45] on img at bounding box center [1179, 39] width 17 height 24
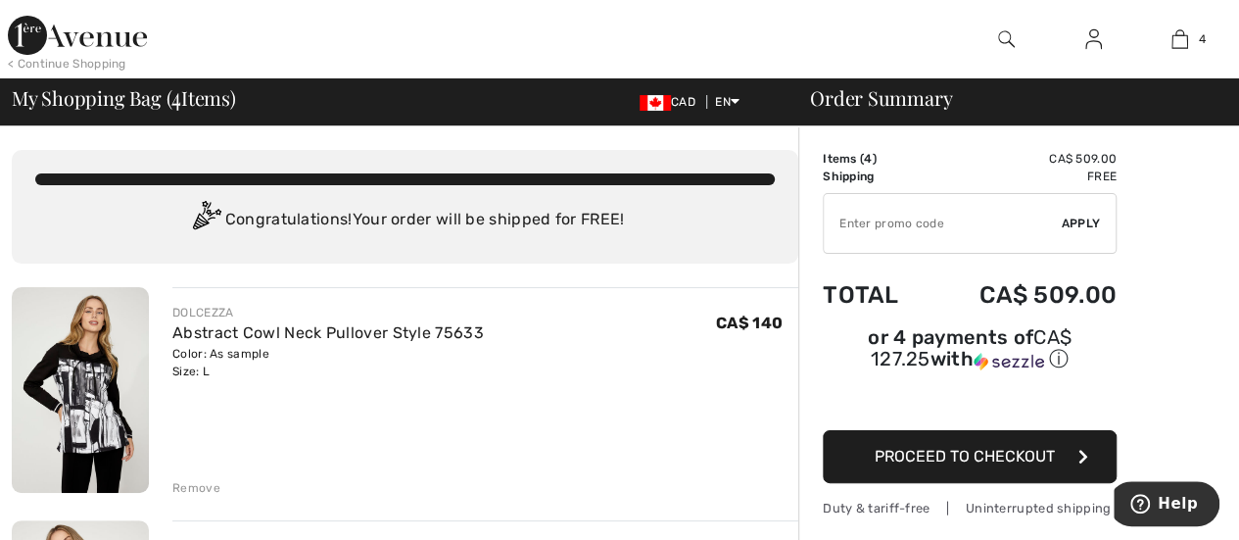
click at [1090, 36] on img at bounding box center [1093, 39] width 17 height 24
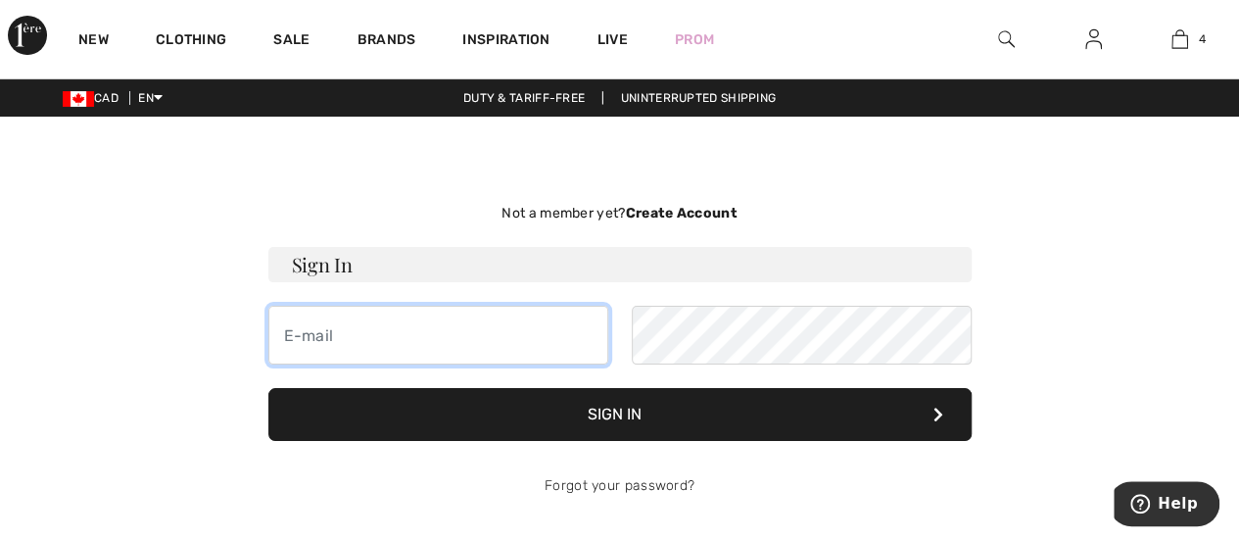
type input "orchidmak@hotmail.com"
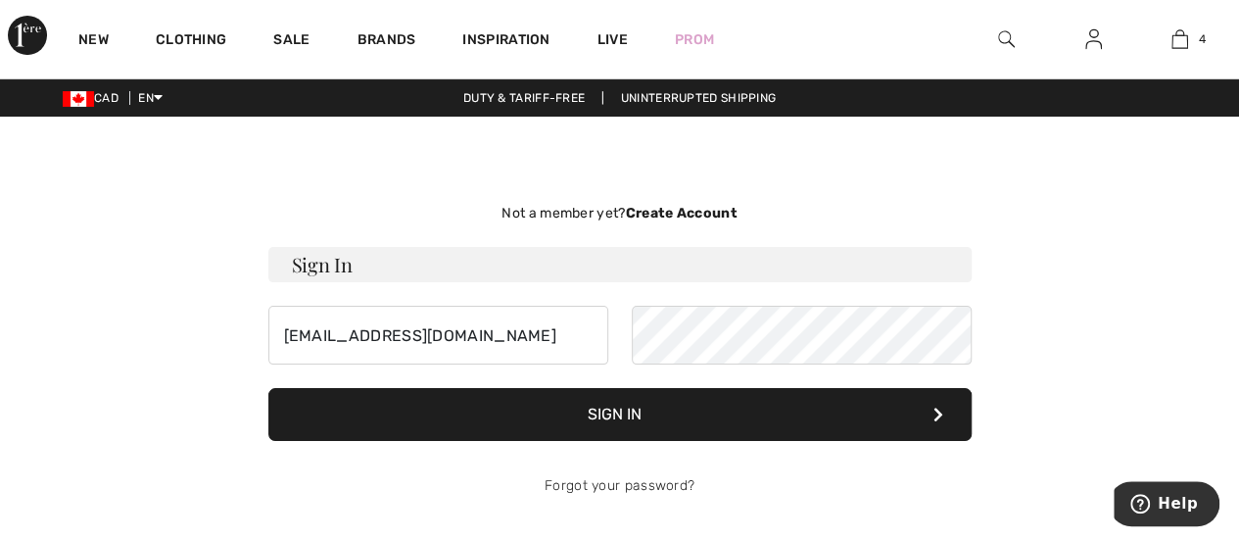
click at [611, 421] on button "Sign In" at bounding box center [619, 414] width 703 height 53
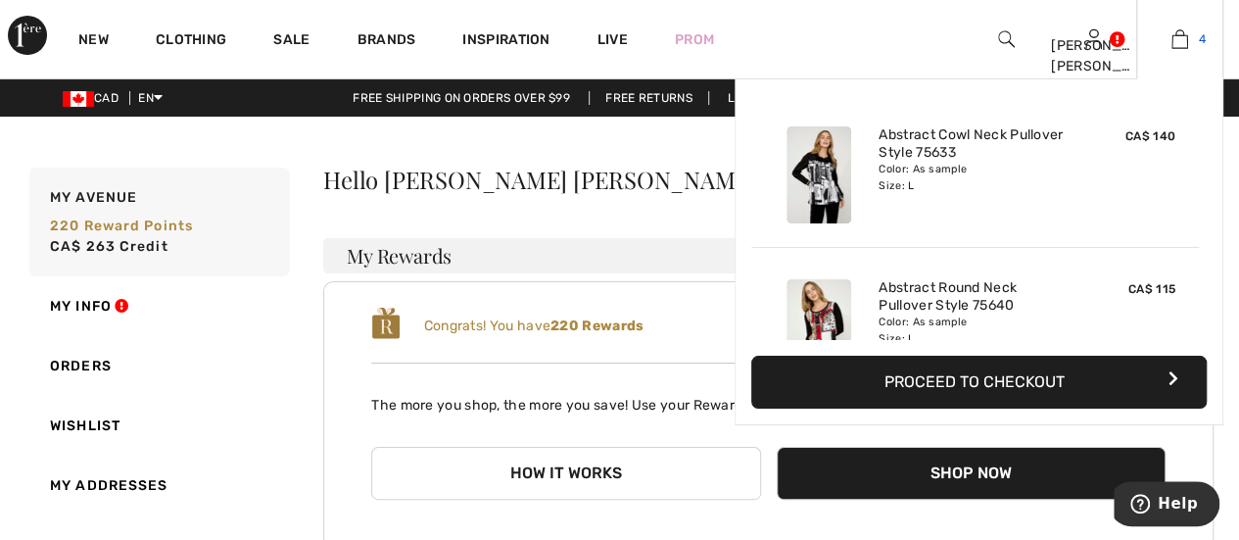
click at [1167, 50] on link "4" at bounding box center [1179, 39] width 85 height 24
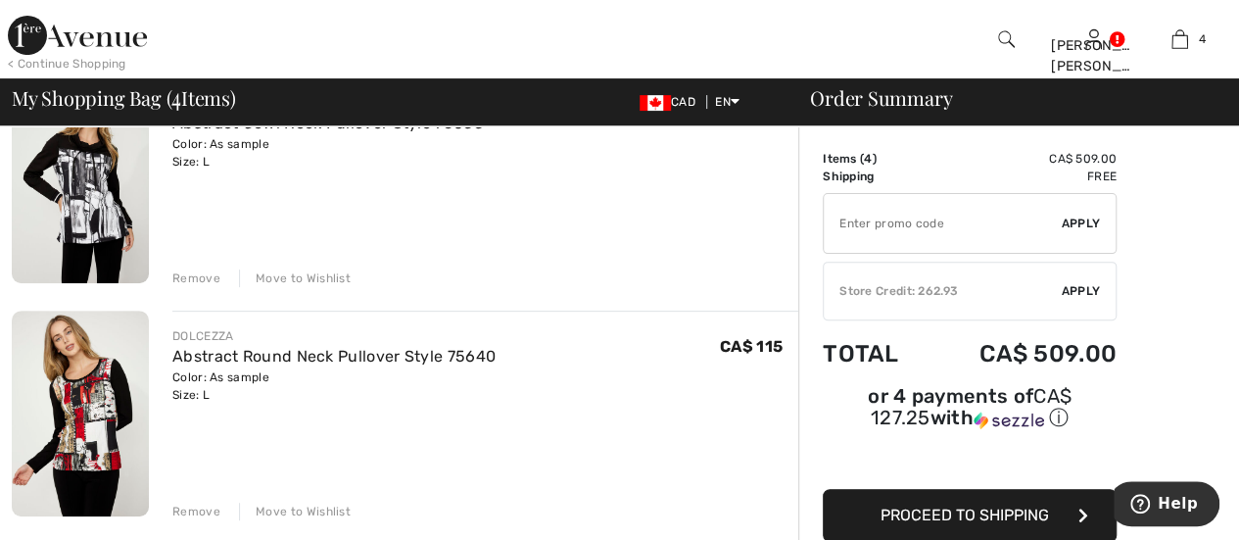
scroll to position [208, 0]
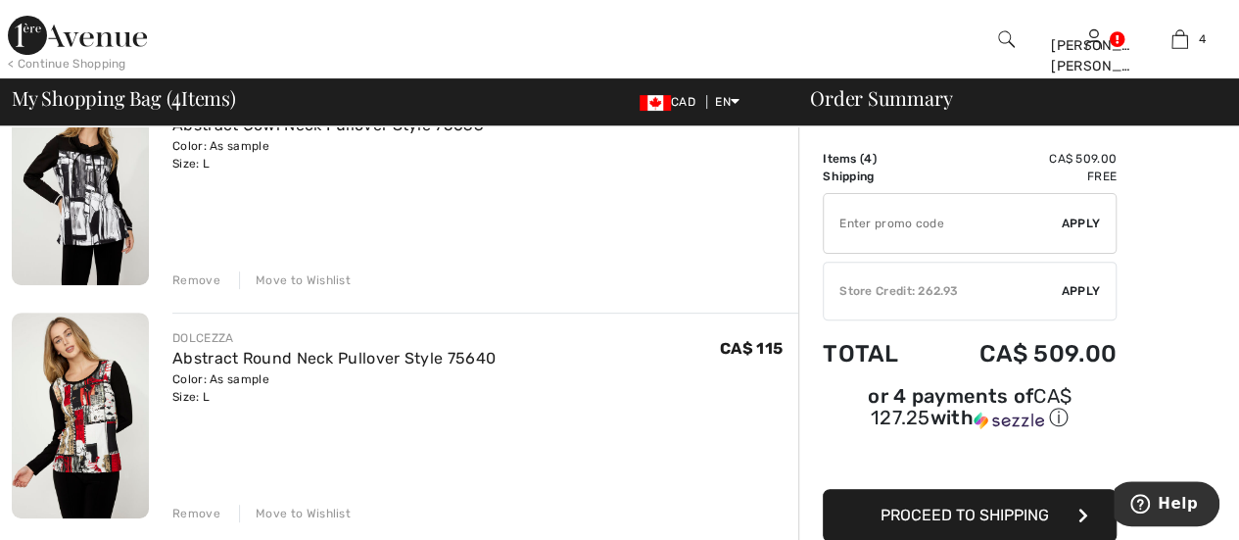
click at [95, 405] on img at bounding box center [80, 415] width 137 height 206
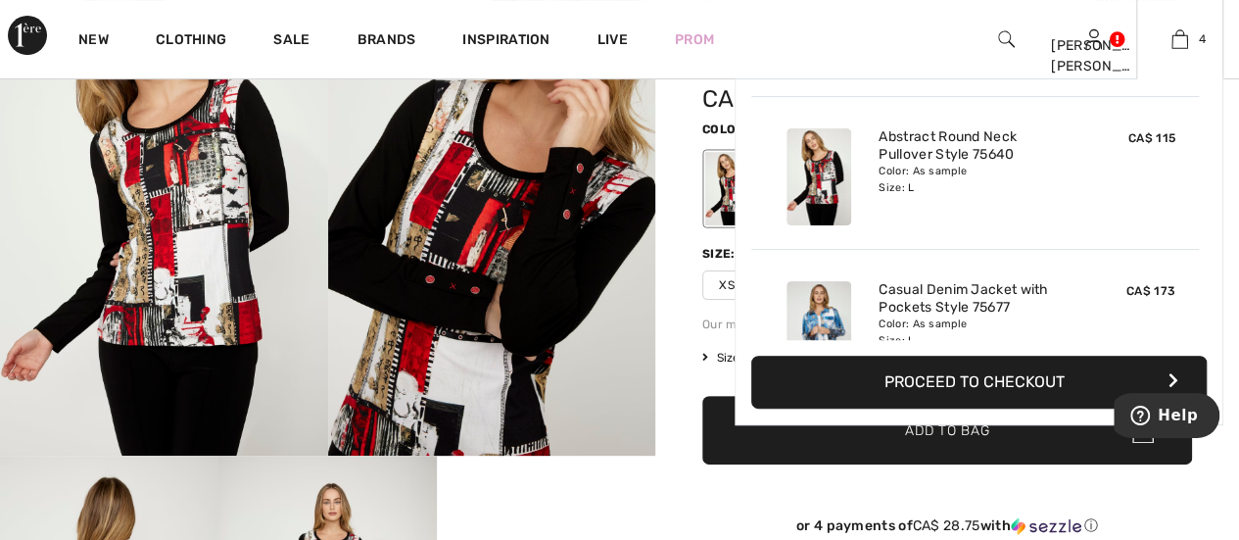
scroll to position [169, 0]
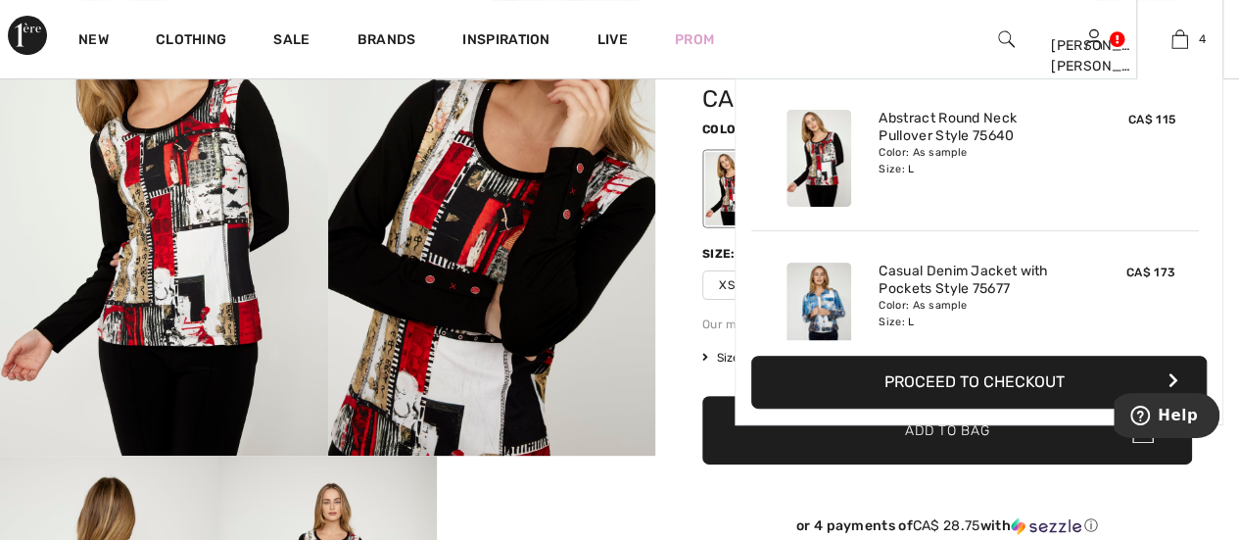
click at [1134, 124] on span "CA$ 115" at bounding box center [1151, 120] width 47 height 14
click at [1187, 32] on img at bounding box center [1179, 39] width 17 height 24
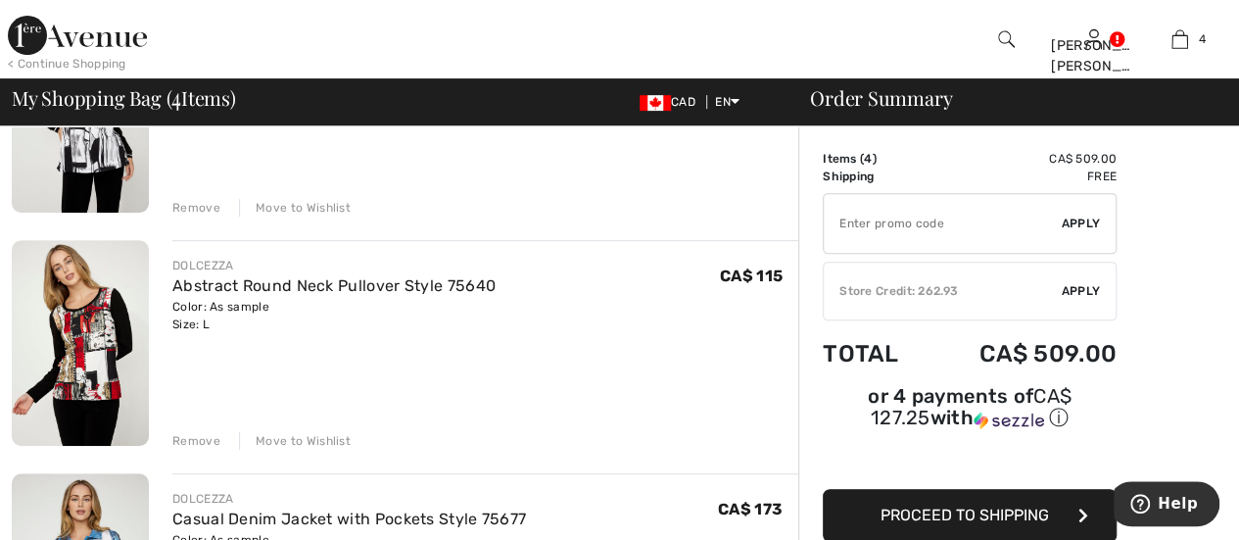
scroll to position [286, 0]
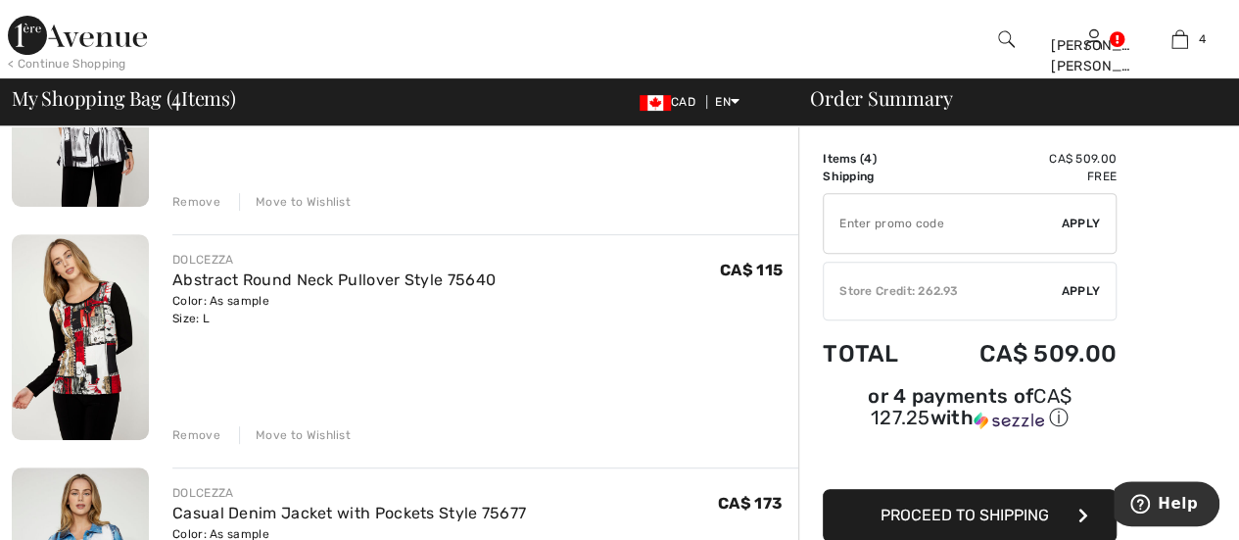
click at [200, 436] on div "Remove" at bounding box center [196, 435] width 48 height 18
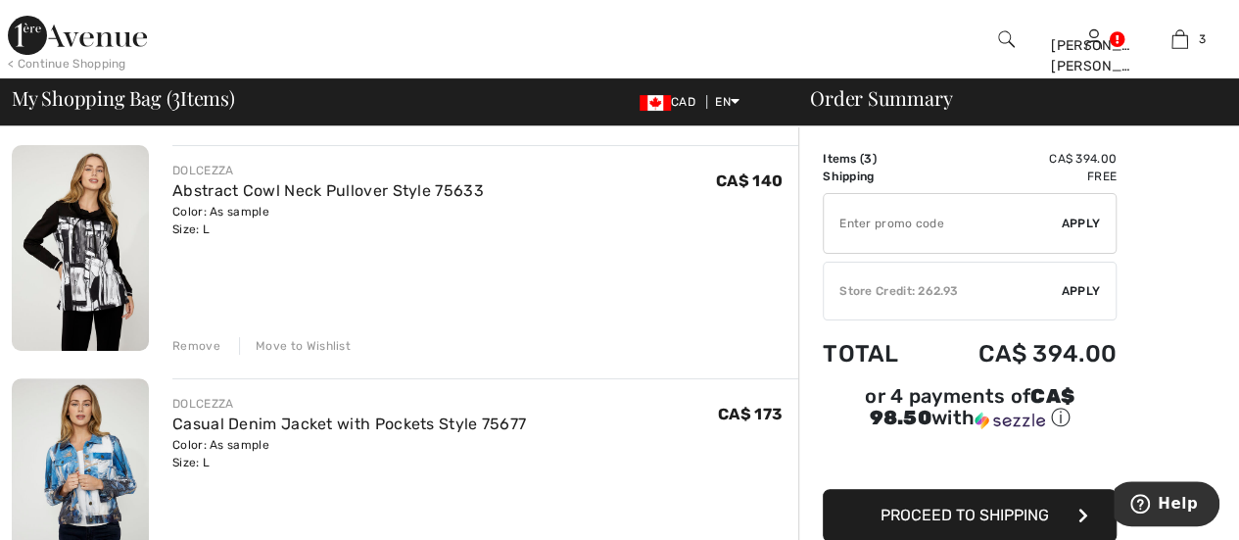
scroll to position [119, 0]
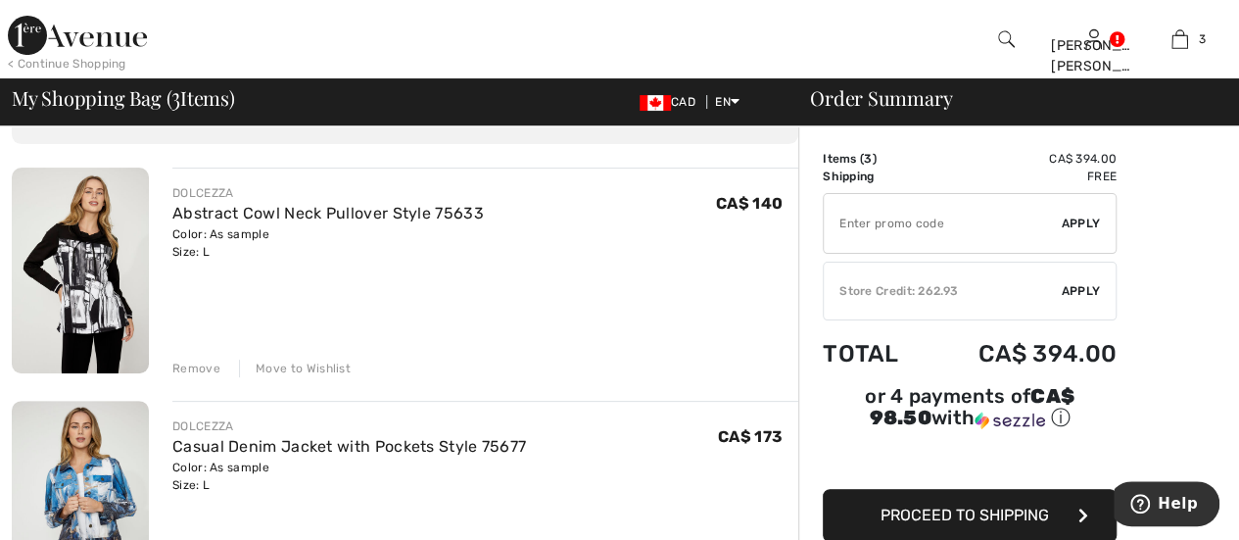
click at [47, 490] on img at bounding box center [80, 503] width 137 height 206
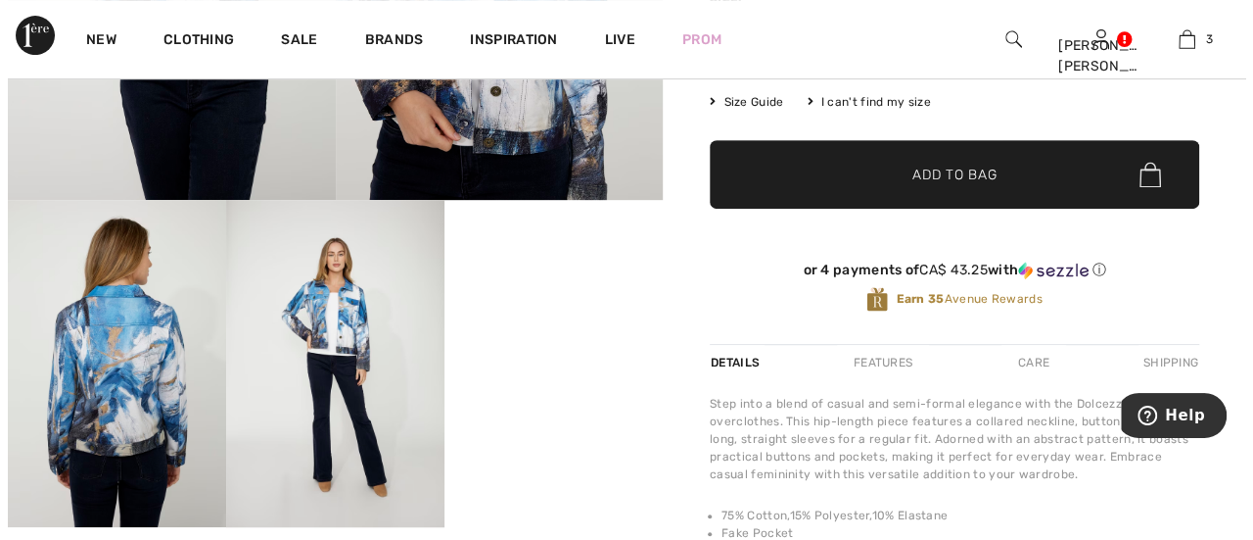
scroll to position [413, 0]
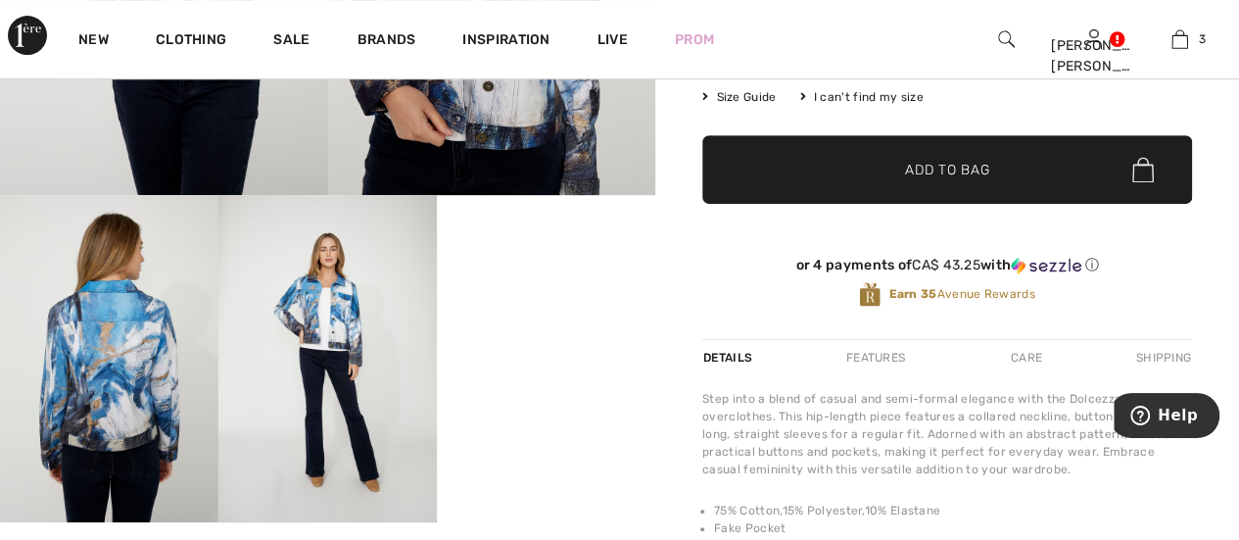
click at [102, 394] on img at bounding box center [109, 359] width 218 height 328
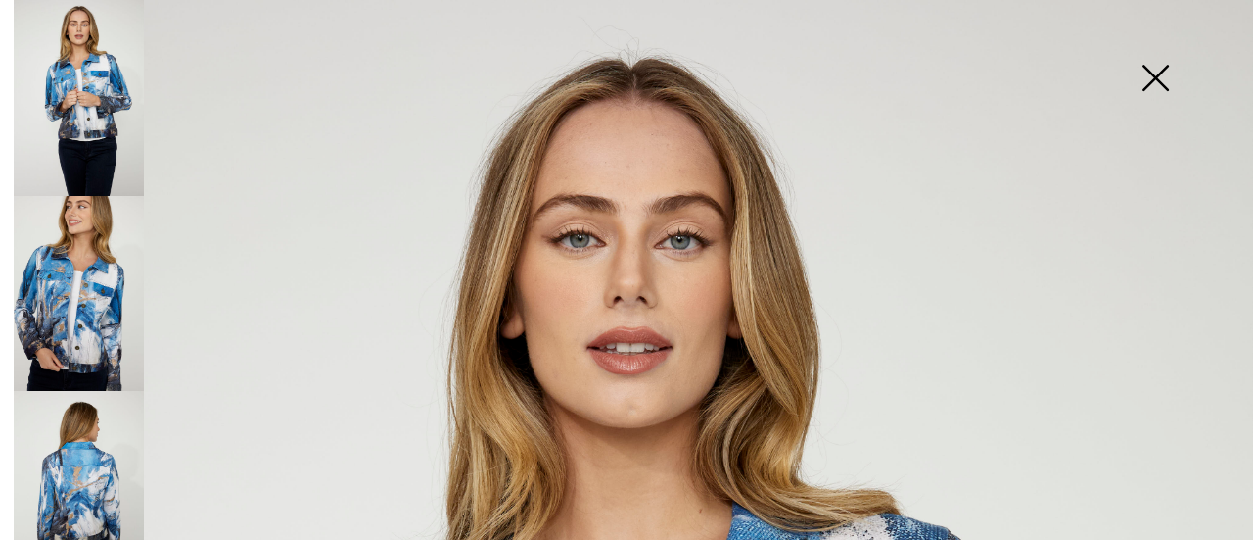
click at [100, 306] on img at bounding box center [79, 294] width 130 height 196
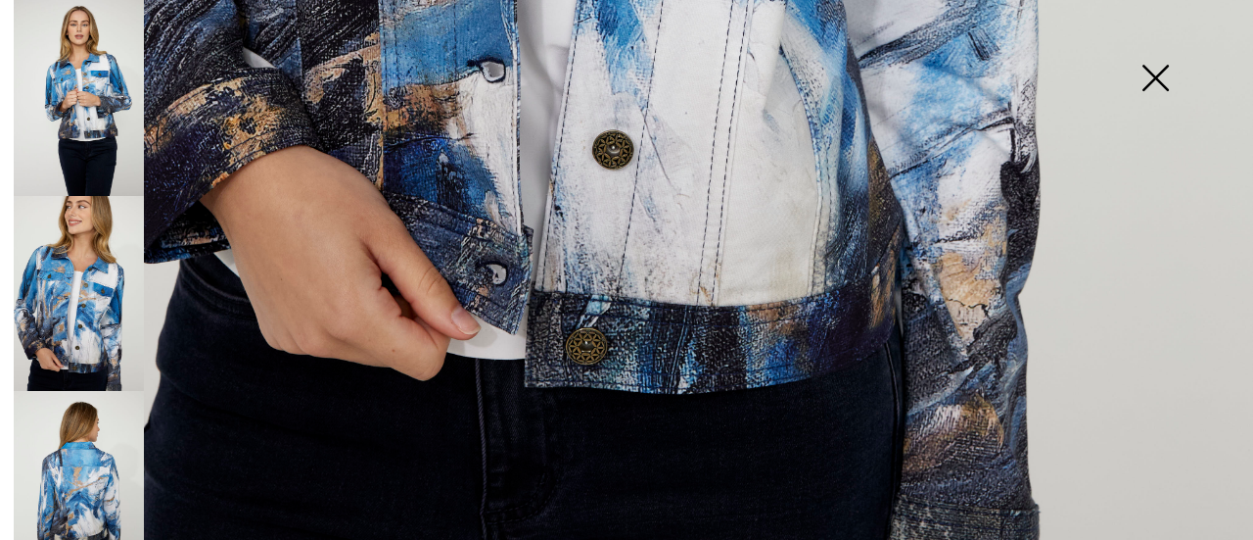
scroll to position [1316, 0]
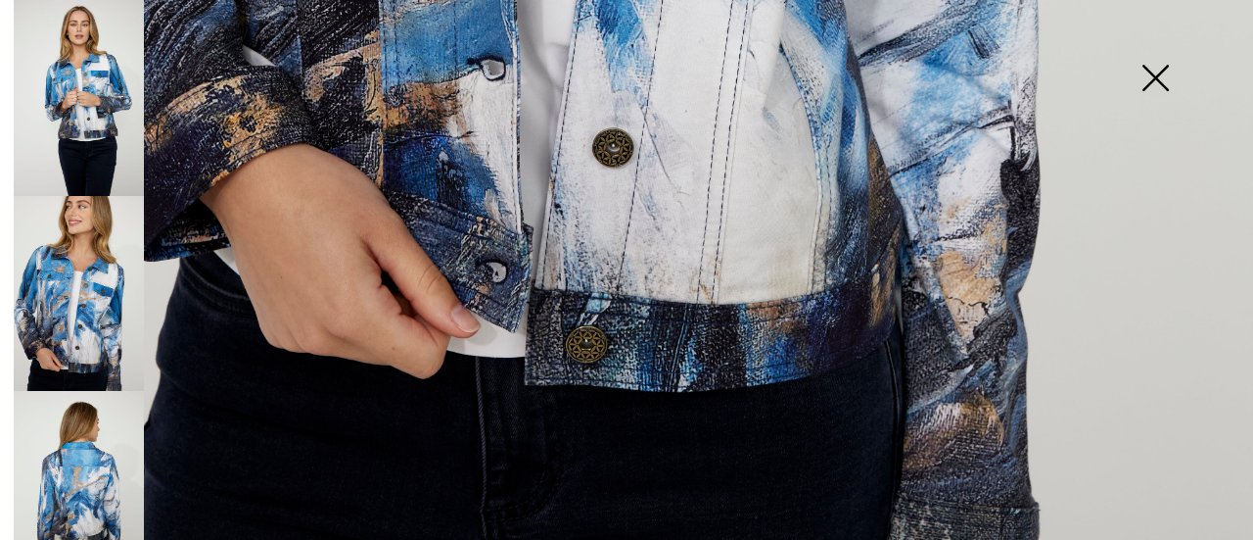
click at [109, 104] on img at bounding box center [79, 98] width 130 height 196
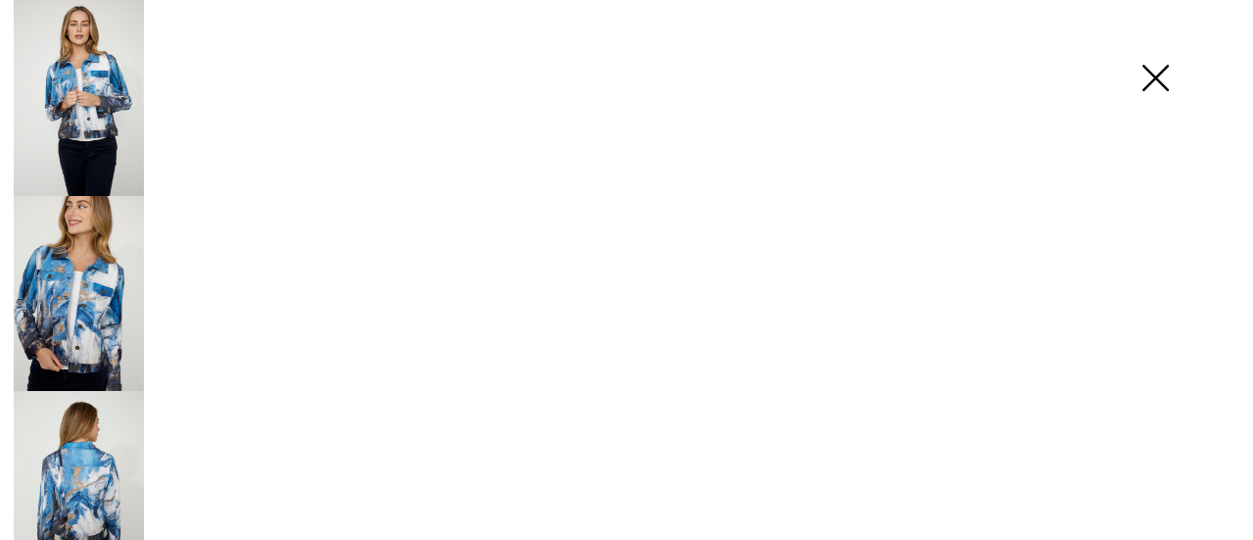
click at [108, 105] on img at bounding box center [79, 98] width 130 height 196
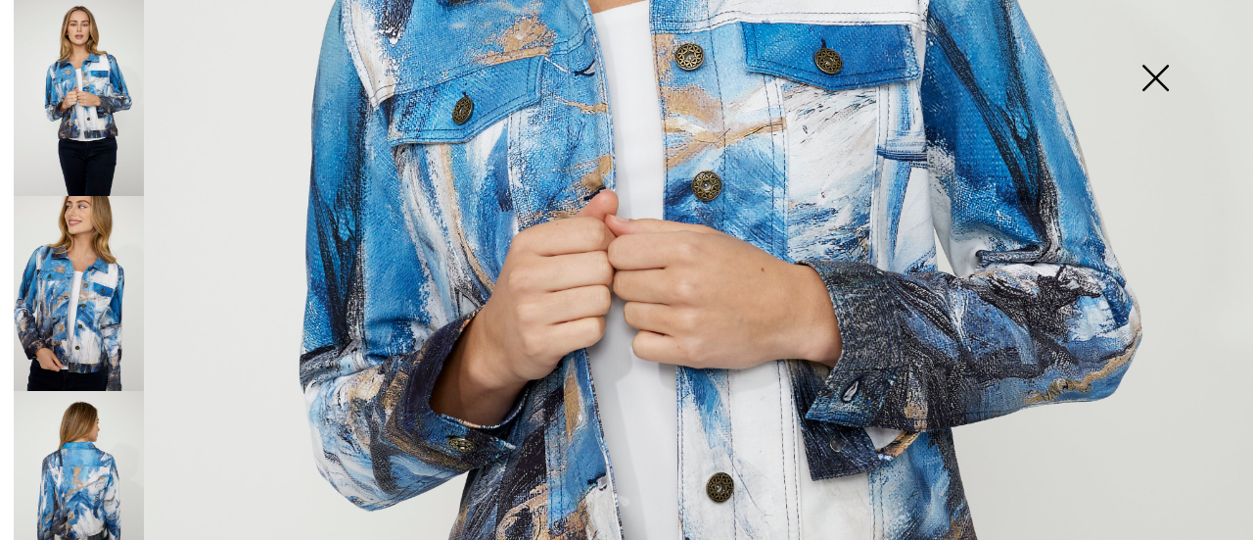
scroll to position [654, 0]
click at [102, 467] on img at bounding box center [79, 489] width 130 height 196
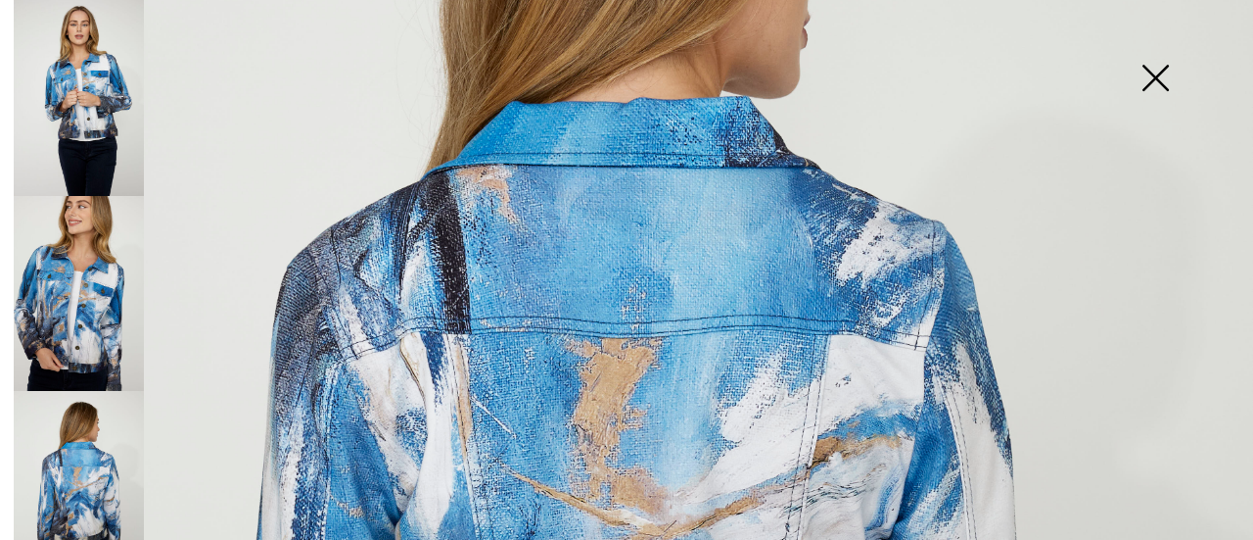
scroll to position [388, 0]
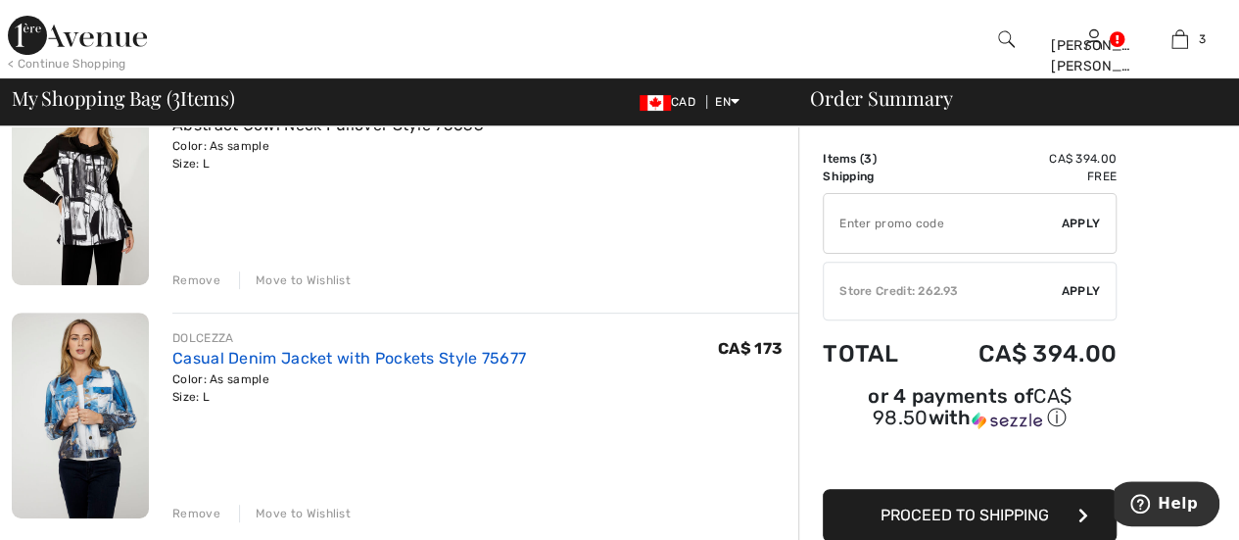
click at [194, 355] on link "Casual Denim Jacket with Pockets Style 75677" at bounding box center [348, 358] width 353 height 19
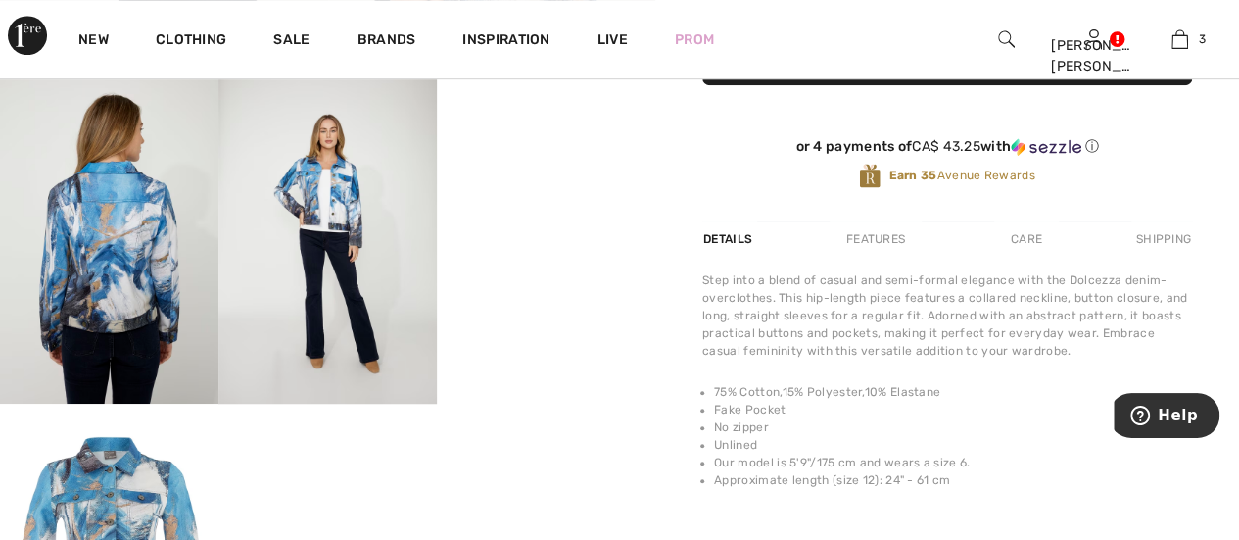
scroll to position [533, 0]
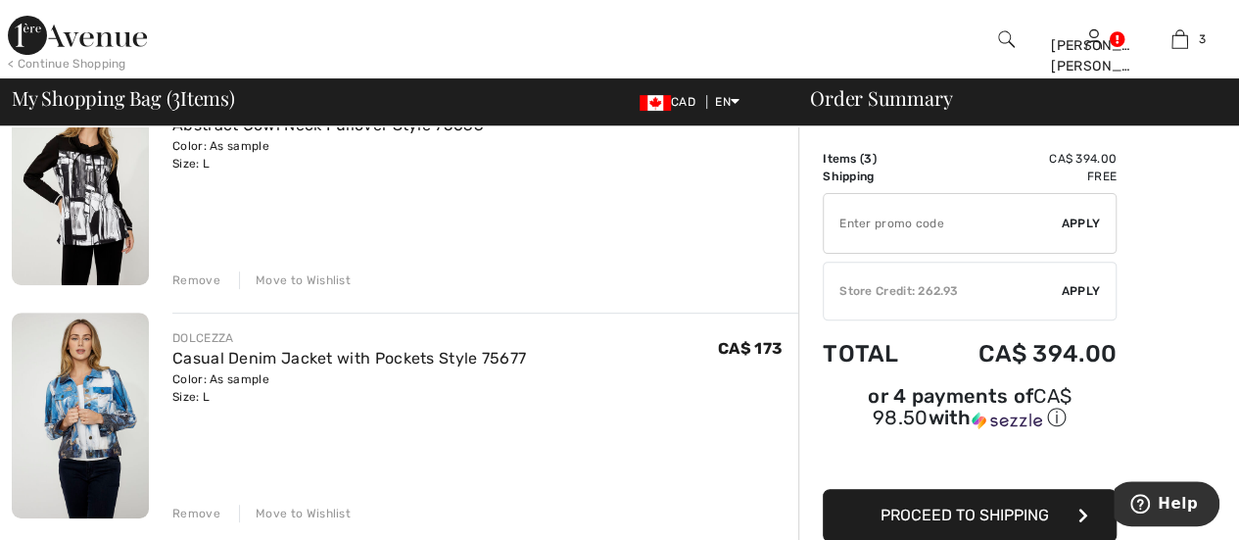
click at [81, 197] on img at bounding box center [80, 182] width 137 height 206
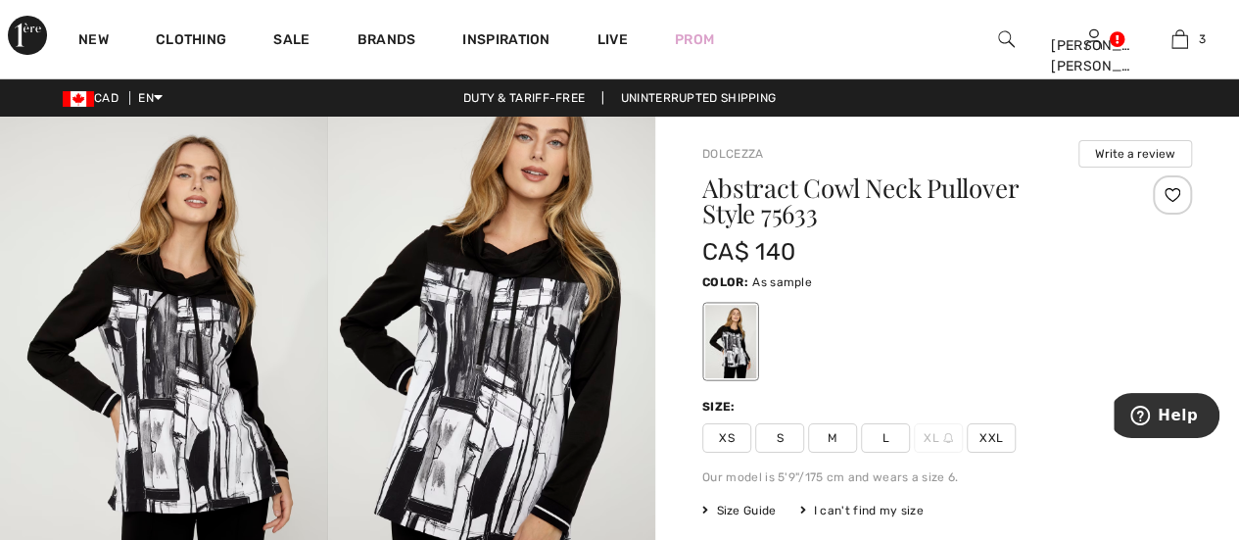
click at [161, 353] on img at bounding box center [164, 363] width 328 height 492
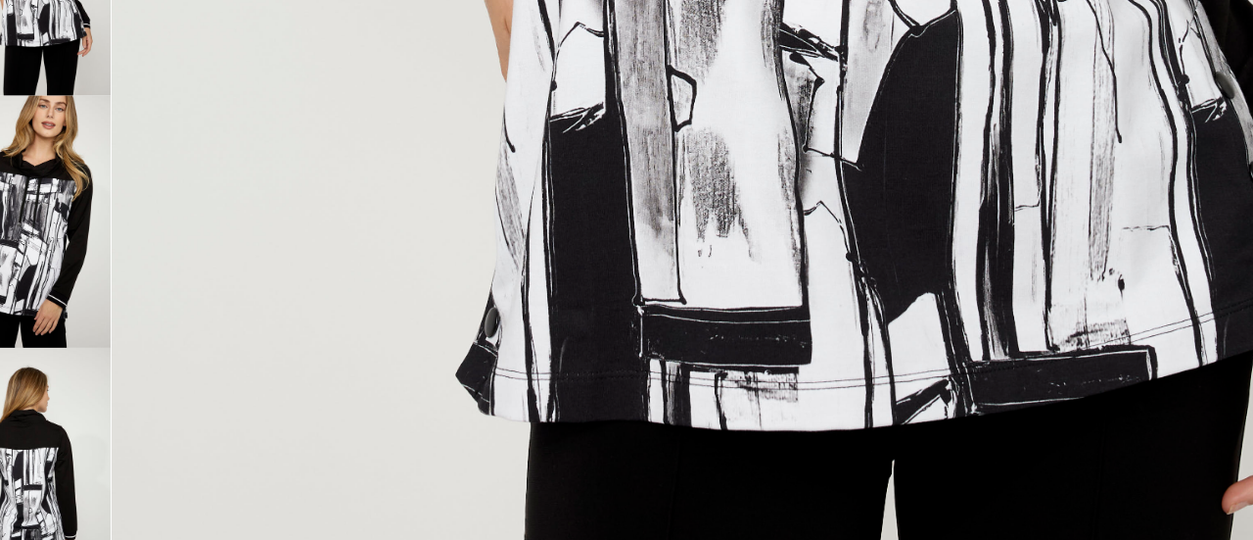
scroll to position [1063, 0]
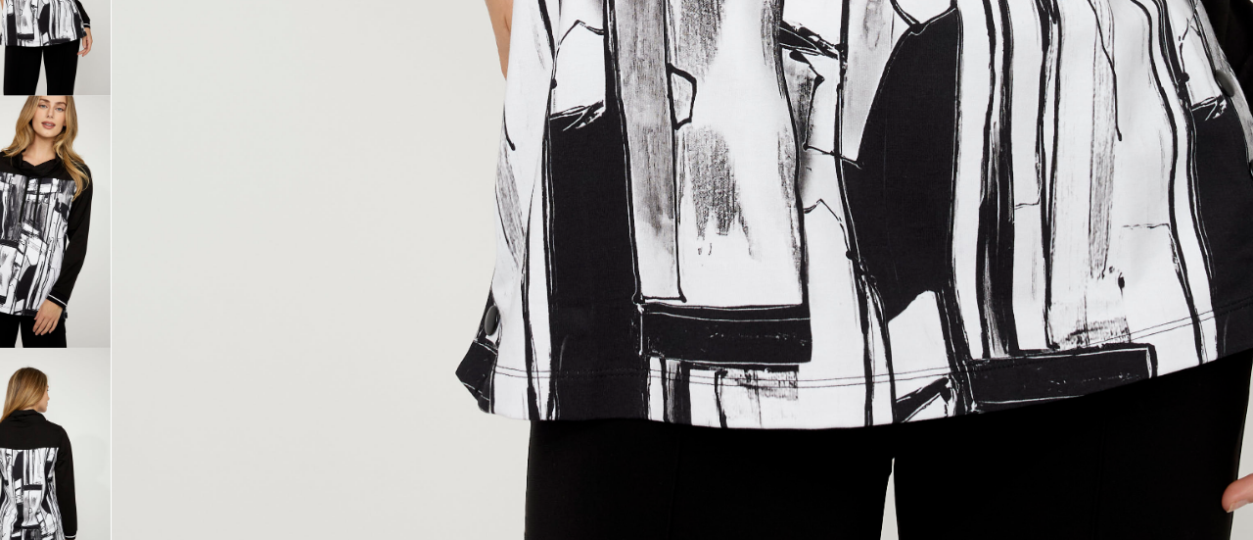
click at [81, 489] on img at bounding box center [79, 489] width 130 height 196
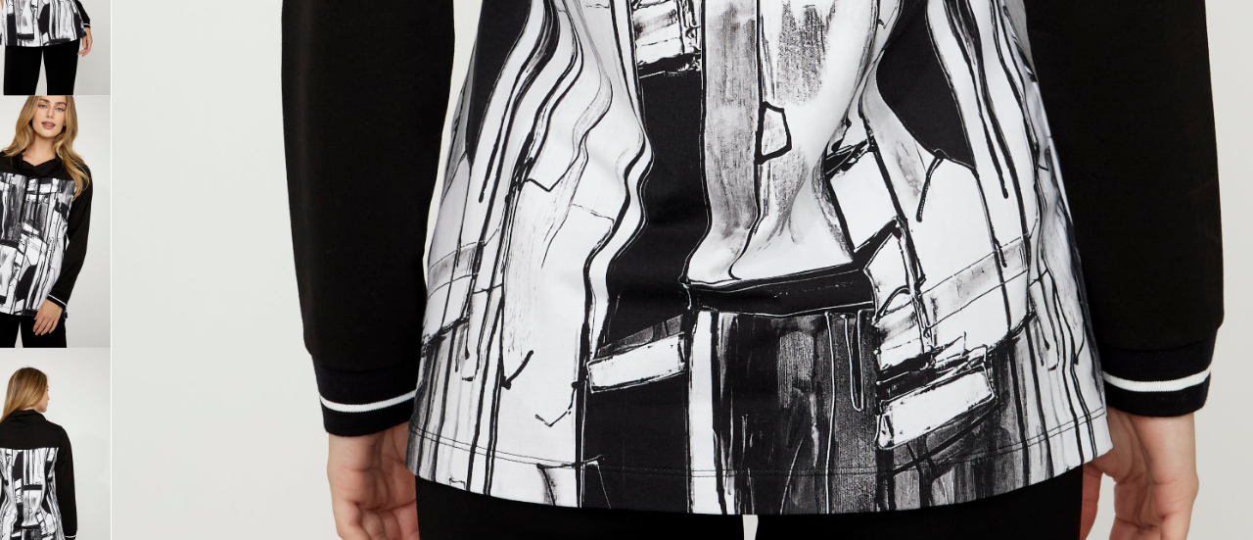
scroll to position [985, 0]
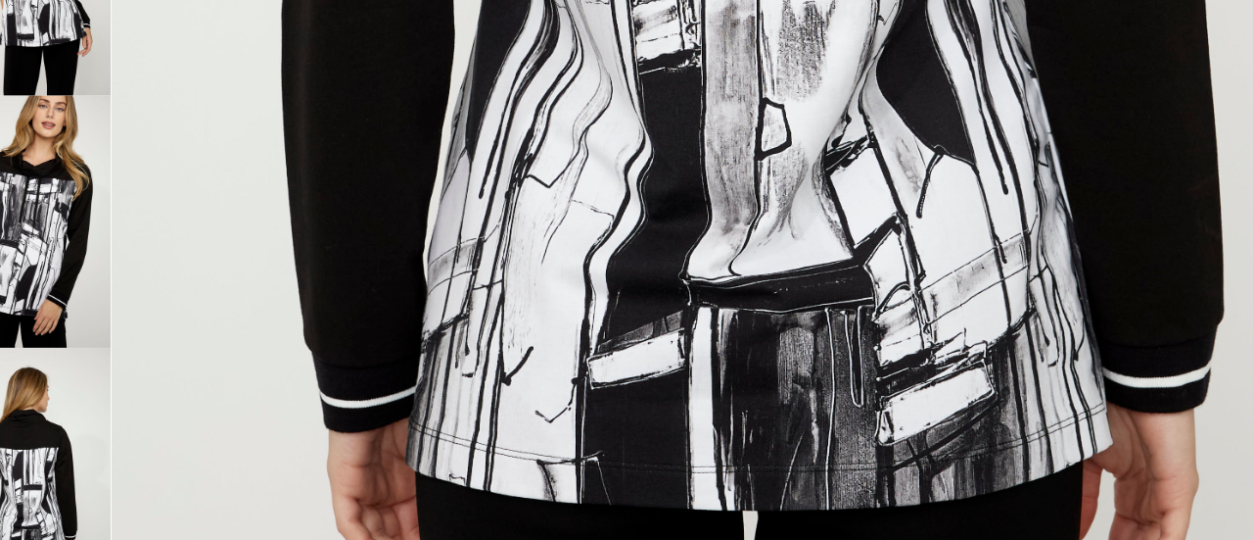
click at [96, 315] on img at bounding box center [79, 294] width 130 height 196
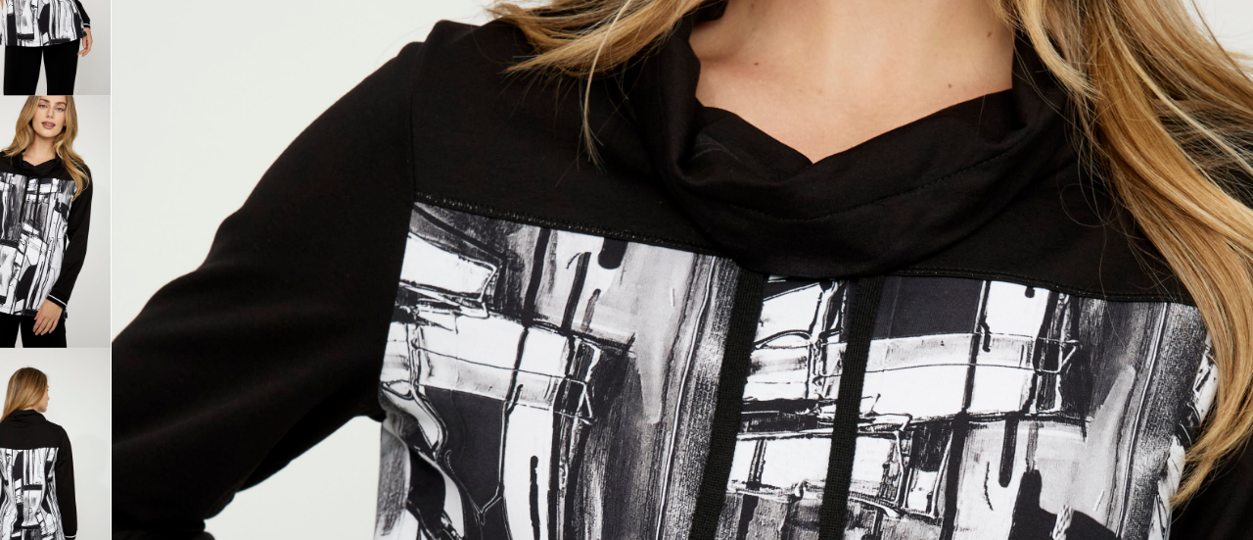
scroll to position [280, 0]
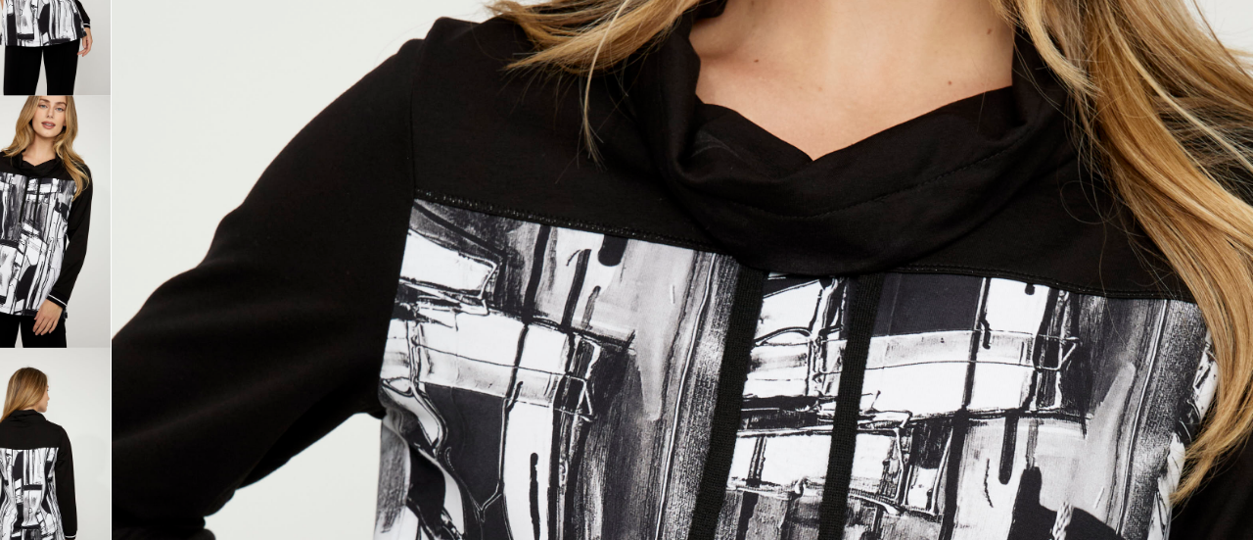
click at [109, 154] on img at bounding box center [79, 98] width 130 height 196
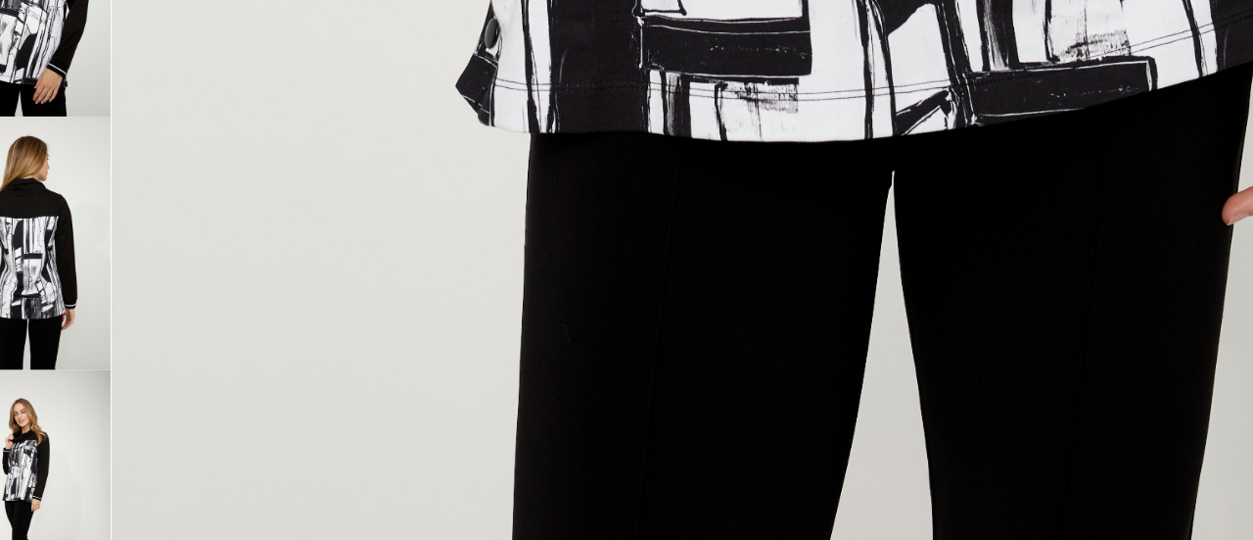
scroll to position [181, 0]
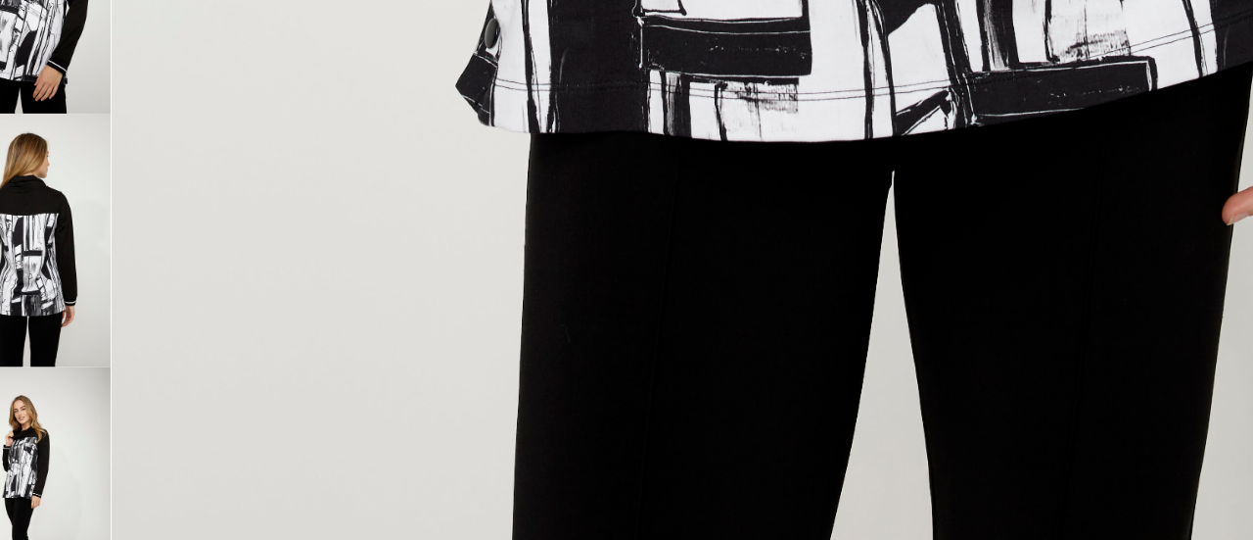
click at [110, 461] on img at bounding box center [79, 503] width 130 height 196
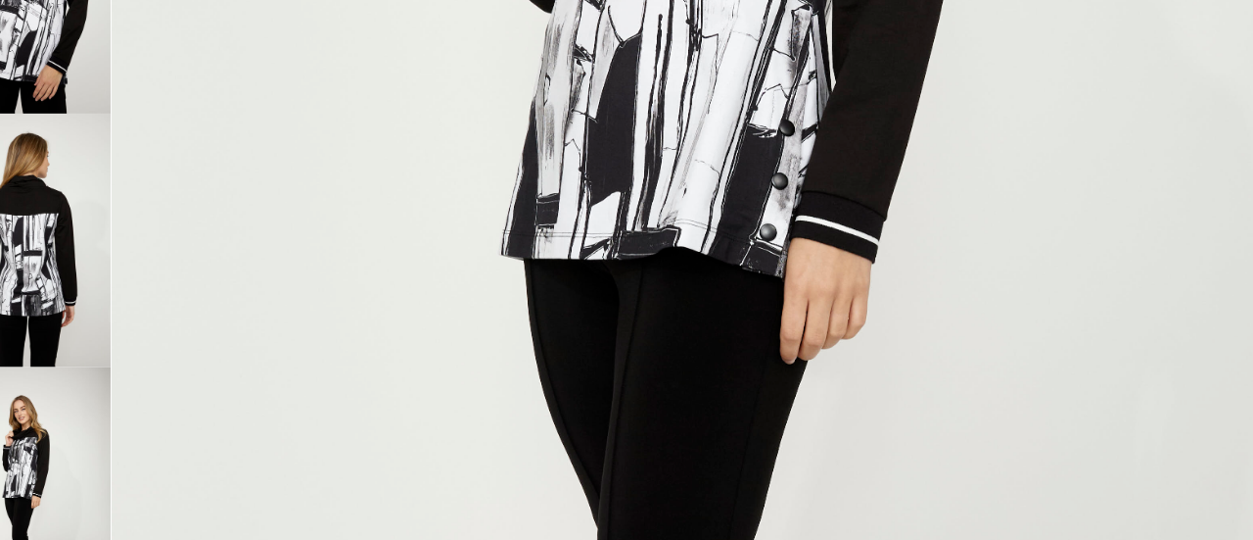
scroll to position [646, 0]
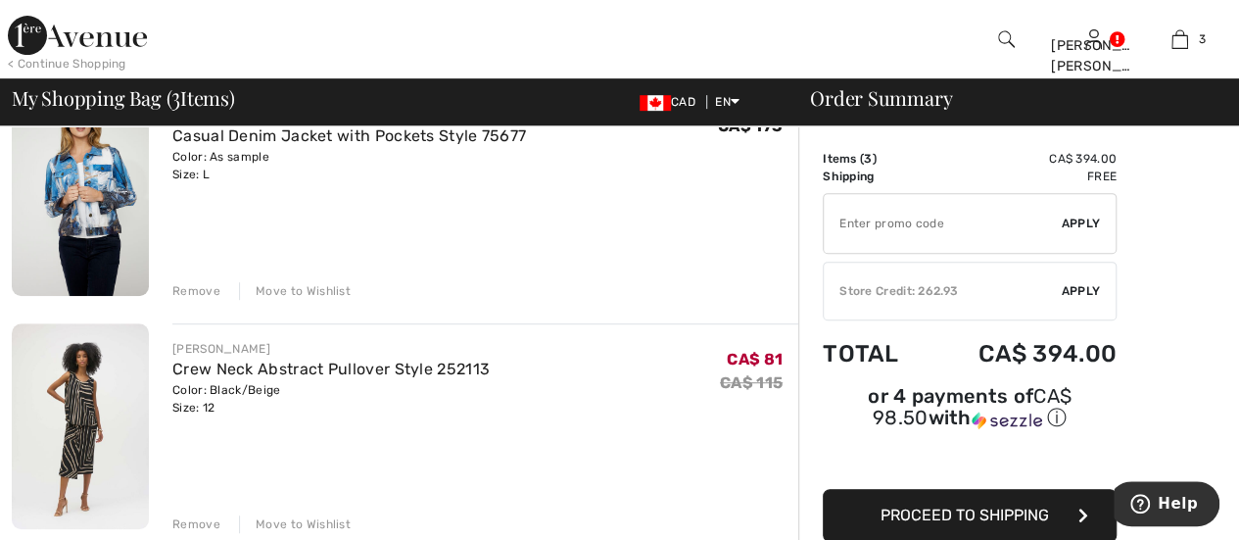
scroll to position [431, 0]
click at [81, 408] on img at bounding box center [80, 425] width 137 height 206
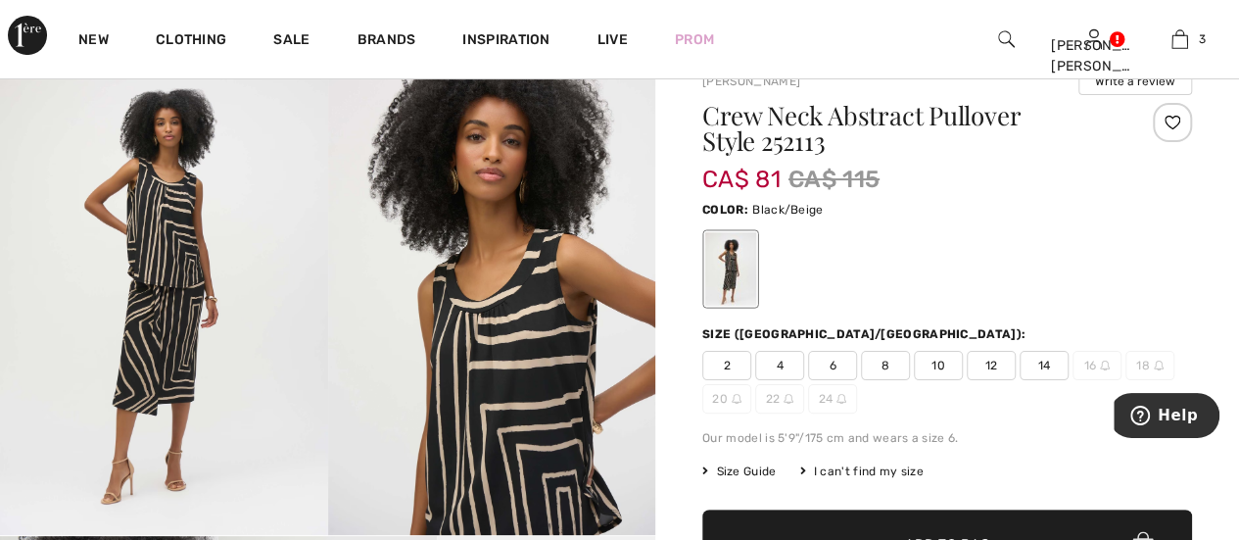
scroll to position [71, 0]
